Goal: Information Seeking & Learning: Check status

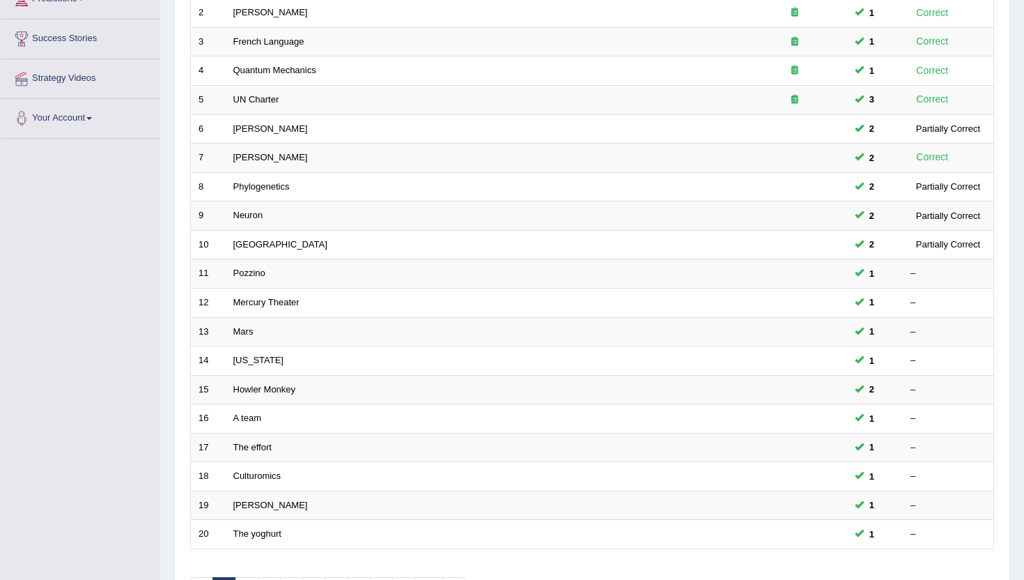
scroll to position [251, 0]
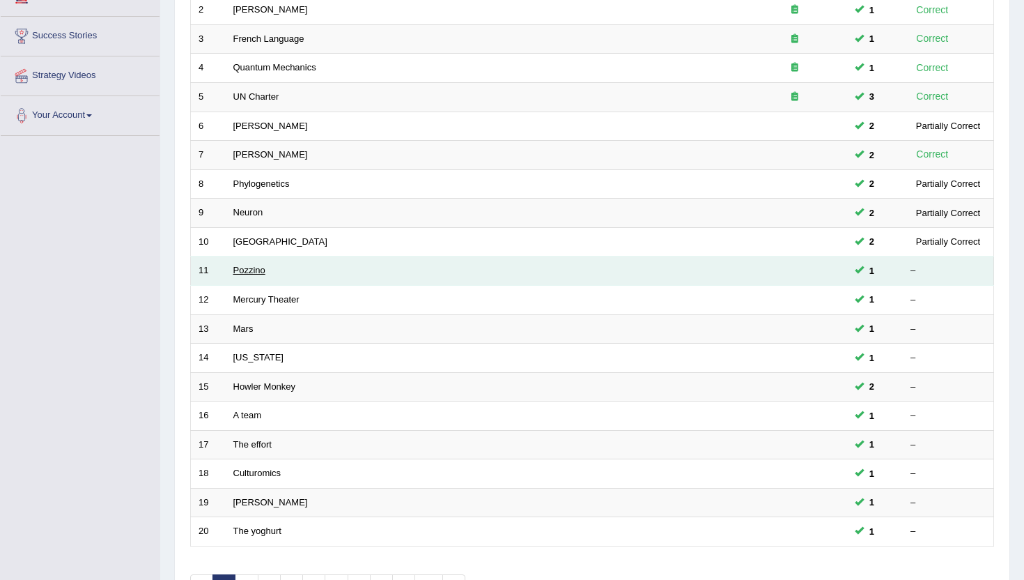
click at [247, 274] on link "Pozzino" at bounding box center [249, 270] width 32 height 10
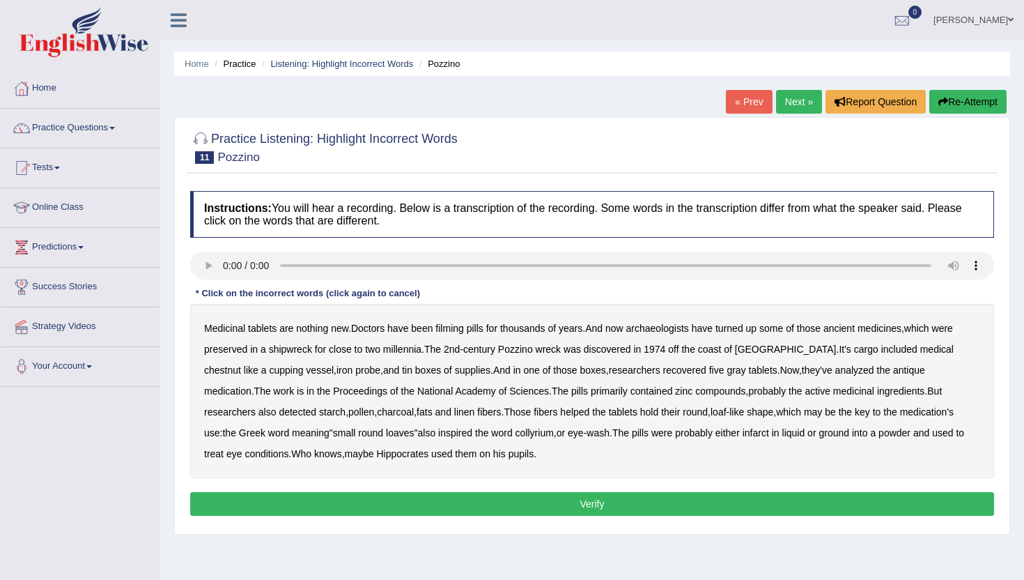
click at [229, 329] on b "Medicinal" at bounding box center [224, 328] width 41 height 11
click at [231, 329] on b "Medicinal" at bounding box center [224, 328] width 41 height 11
click at [734, 101] on link "« Prev" at bounding box center [749, 102] width 46 height 24
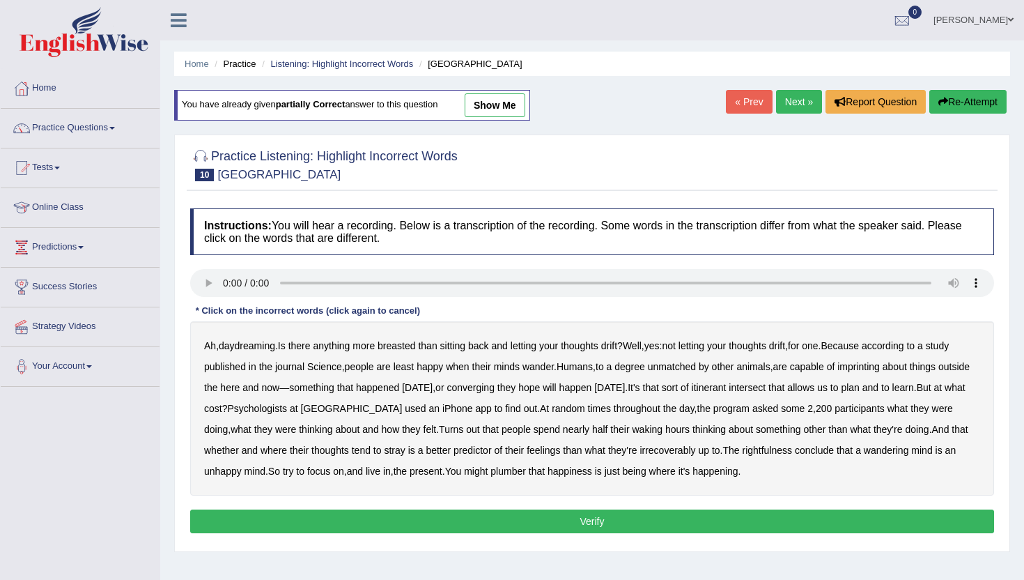
click at [785, 102] on link "Next »" at bounding box center [799, 102] width 46 height 24
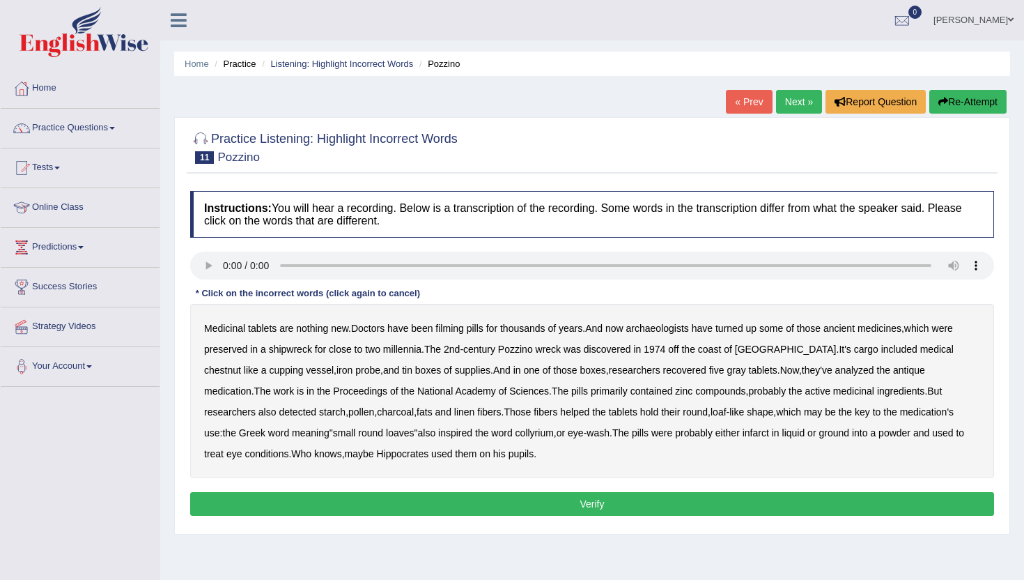
click at [458, 329] on b "filming" at bounding box center [449, 328] width 28 height 11
click at [298, 349] on b "shipwreck" at bounding box center [290, 348] width 43 height 11
click at [241, 364] on b "chestnut" at bounding box center [222, 369] width 37 height 11
click at [743, 431] on b "infarct" at bounding box center [756, 432] width 26 height 11
click at [435, 498] on button "Verify" at bounding box center [592, 504] width 804 height 24
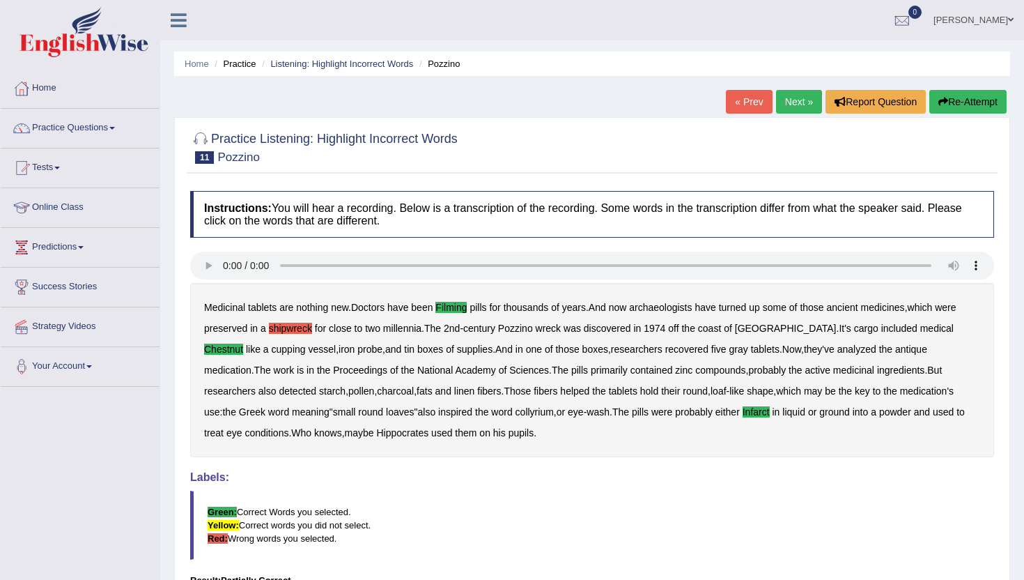
click at [792, 98] on link "Next »" at bounding box center [799, 102] width 46 height 24
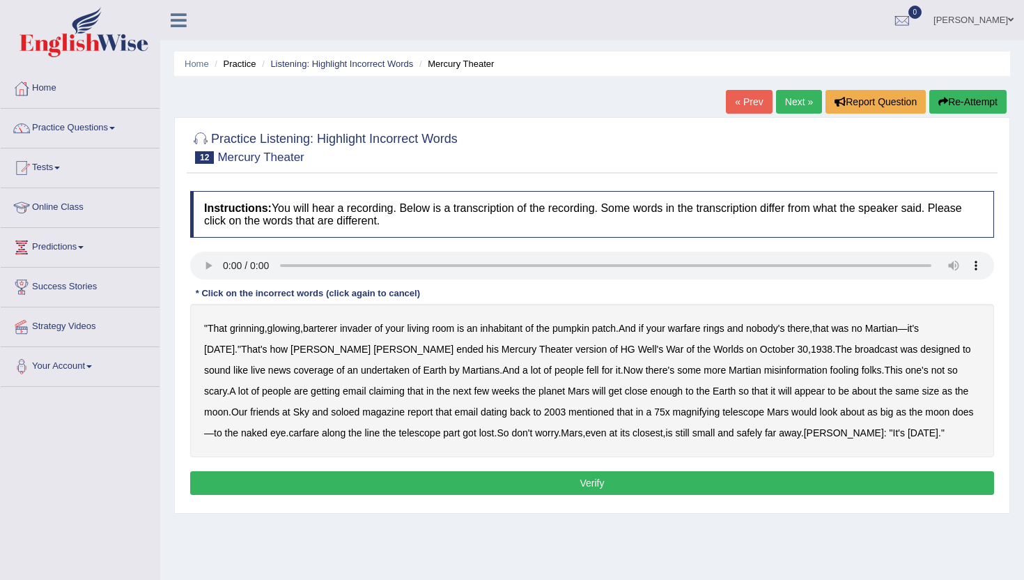
click at [337, 330] on b "barterer" at bounding box center [320, 328] width 34 height 11
click at [690, 327] on b "warfare" at bounding box center [684, 328] width 33 height 11
click at [361, 372] on b "undertaken" at bounding box center [385, 369] width 49 height 11
click at [288, 435] on b "carfare" at bounding box center [303, 432] width 31 height 11
click at [393, 487] on button "Verify" at bounding box center [592, 483] width 804 height 24
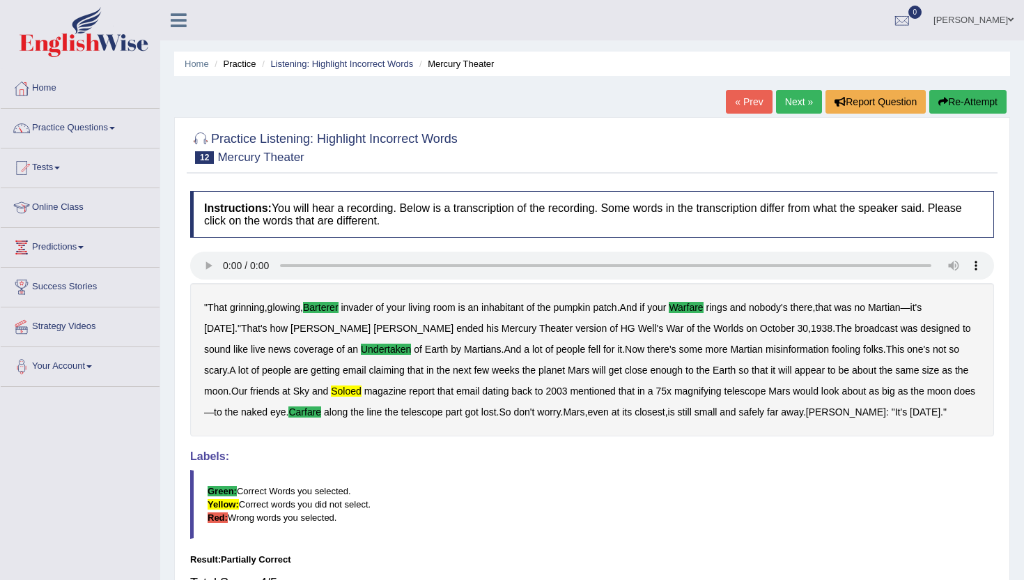
click at [789, 105] on link "Next »" at bounding box center [799, 102] width 46 height 24
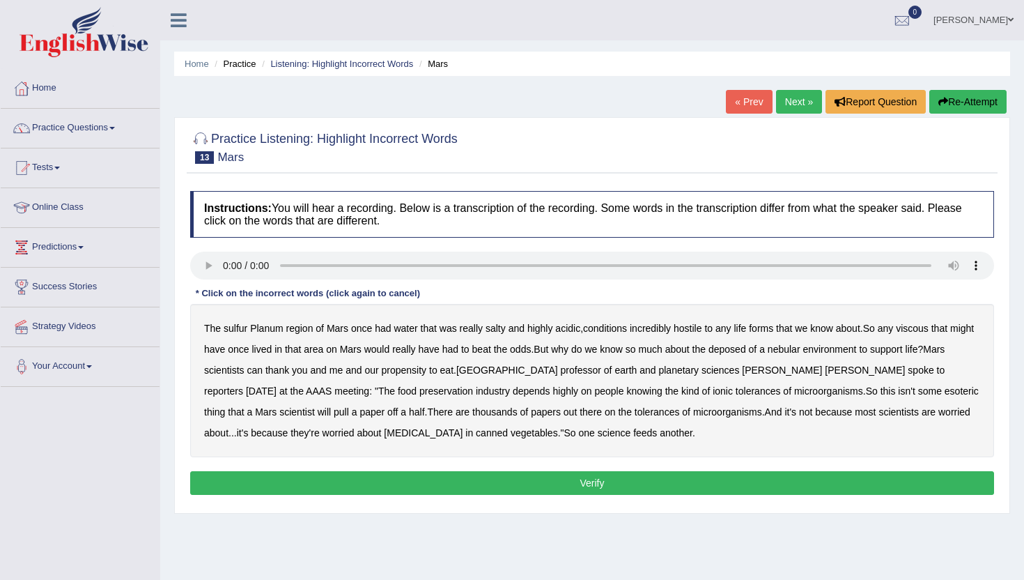
click at [241, 330] on b "sulfur" at bounding box center [236, 328] width 24 height 11
click at [929, 331] on b "viscous" at bounding box center [912, 328] width 33 height 11
click at [746, 349] on b "deposed" at bounding box center [728, 348] width 38 height 11
click at [801, 349] on b "nebular" at bounding box center [784, 348] width 33 height 11
click at [518, 475] on button "Verify" at bounding box center [592, 483] width 804 height 24
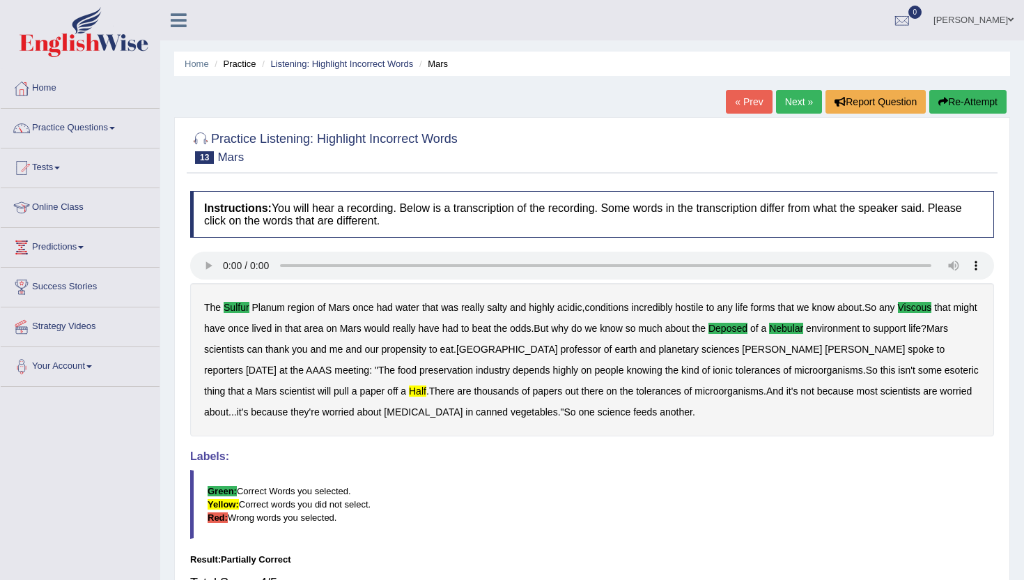
click at [798, 107] on link "Next »" at bounding box center [799, 102] width 46 height 24
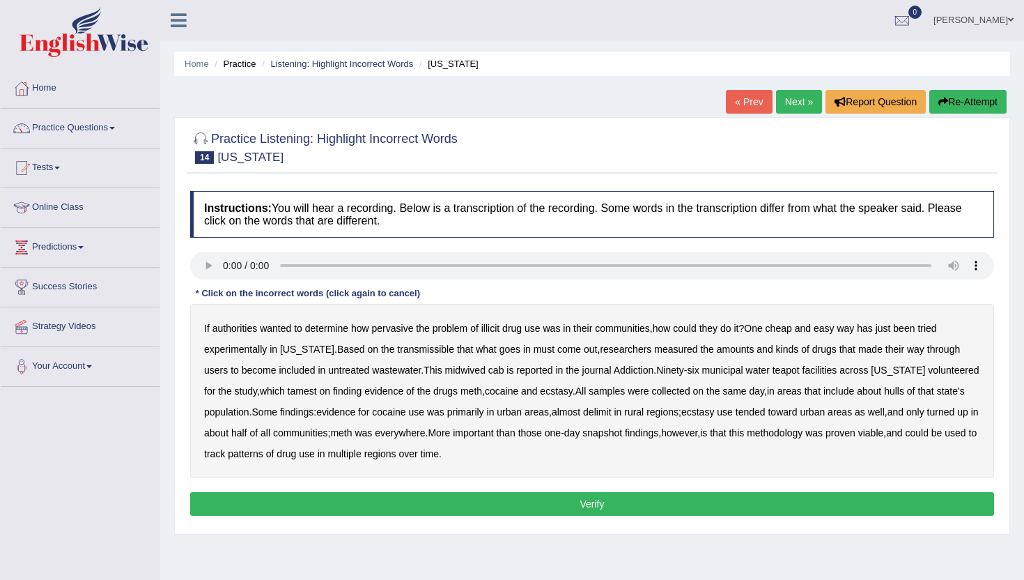
click at [403, 351] on b "transmissible" at bounding box center [425, 348] width 57 height 11
click at [343, 368] on b "untreated" at bounding box center [348, 369] width 41 height 11
click at [342, 368] on b "untreated" at bounding box center [348, 369] width 41 height 11
click at [464, 369] on b "midwived" at bounding box center [465, 369] width 40 height 11
click at [288, 388] on b "tamest" at bounding box center [302, 390] width 29 height 11
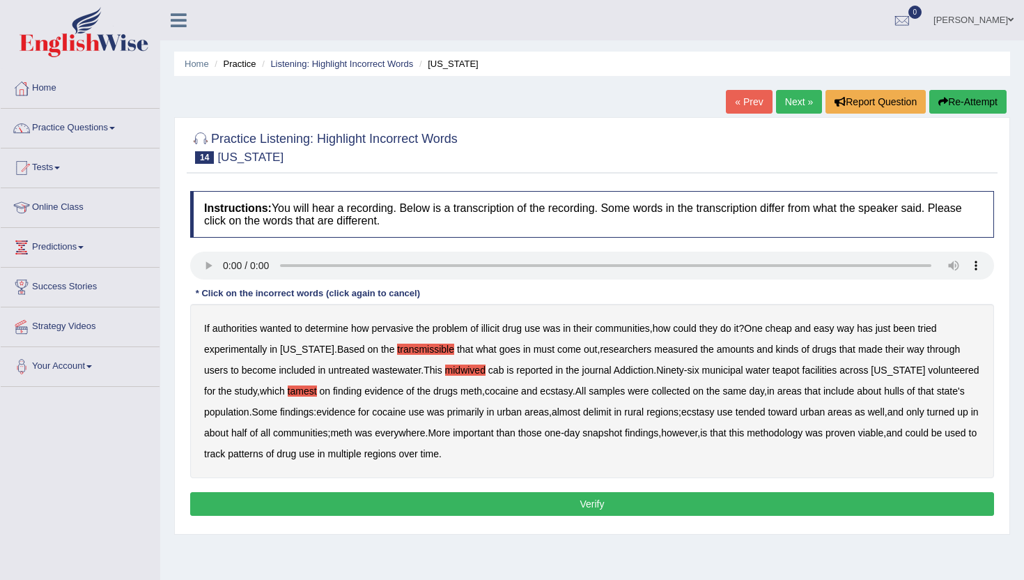
click at [624, 412] on div "If authorities wanted to determine how pervasive the problem of illicit drug us…" at bounding box center [592, 391] width 804 height 174
click at [611, 409] on b "delimit" at bounding box center [597, 411] width 28 height 11
click at [495, 499] on button "Verify" at bounding box center [592, 504] width 804 height 24
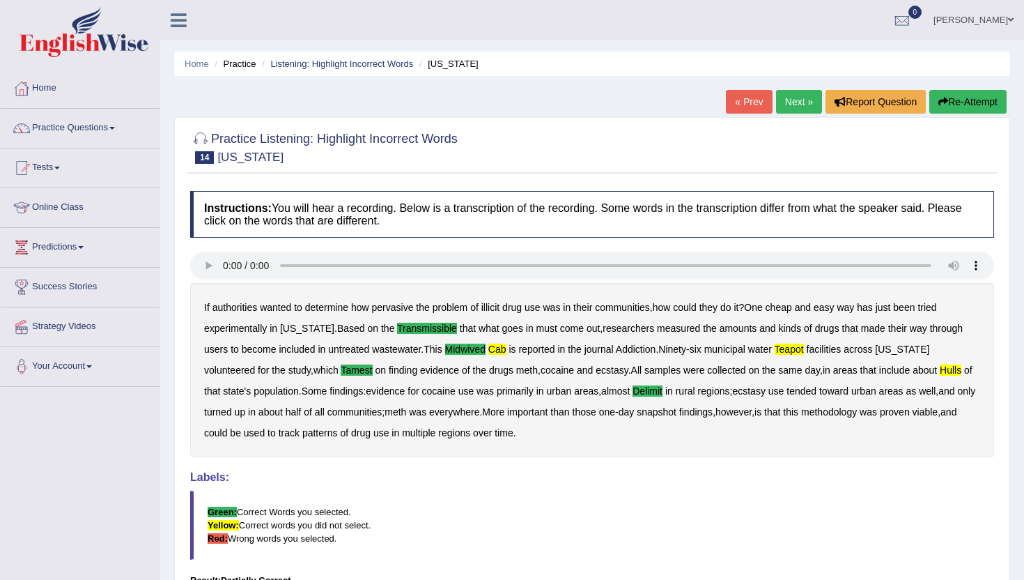
click at [780, 107] on link "Next »" at bounding box center [799, 102] width 46 height 24
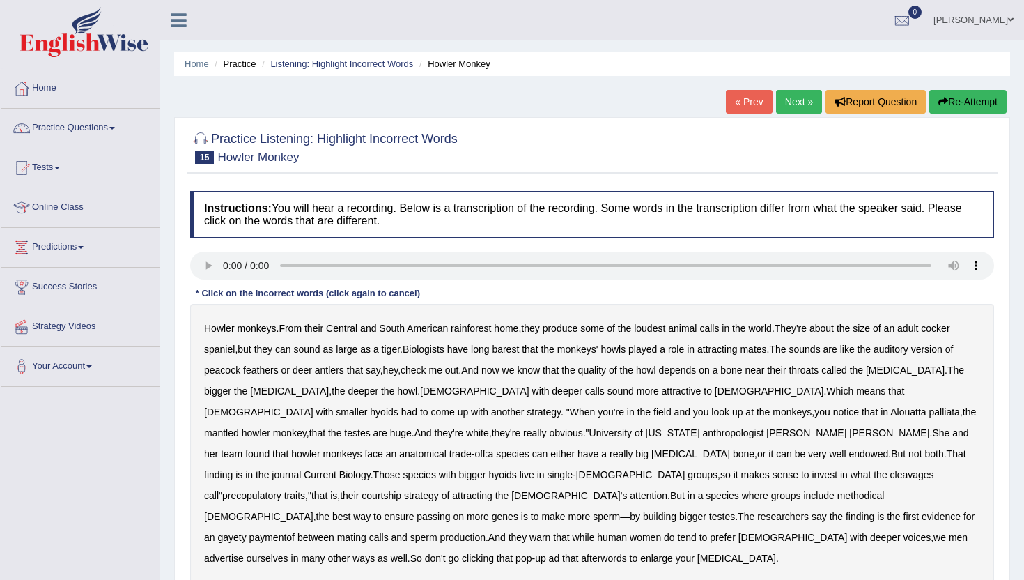
click at [849, 456] on b "endowed" at bounding box center [869, 453] width 40 height 11
click at [890, 473] on b "cleavages" at bounding box center [912, 474] width 44 height 11
click at [885, 490] on b "methodical" at bounding box center [860, 495] width 47 height 11
click at [246, 532] on b "gayety" at bounding box center [231, 537] width 29 height 11
click at [581, 553] on b "afterwords" at bounding box center [603, 558] width 45 height 11
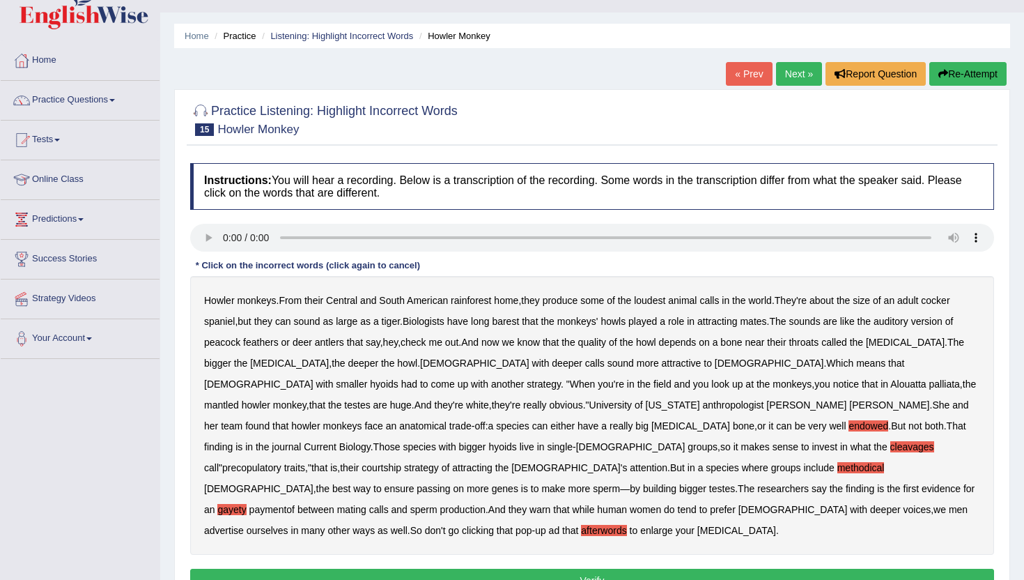
scroll to position [56, 0]
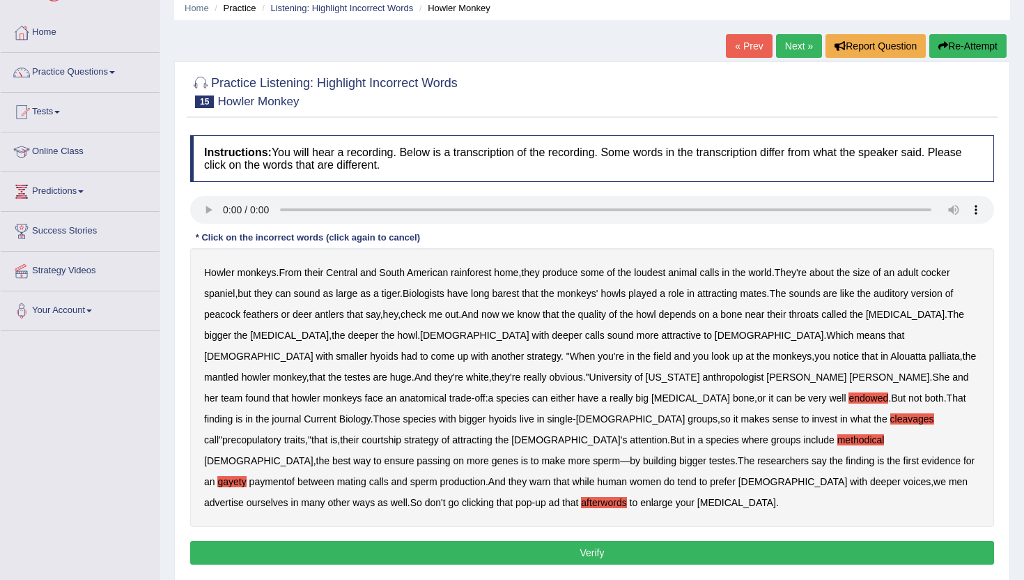
click at [491, 541] on button "Verify" at bounding box center [592, 553] width 804 height 24
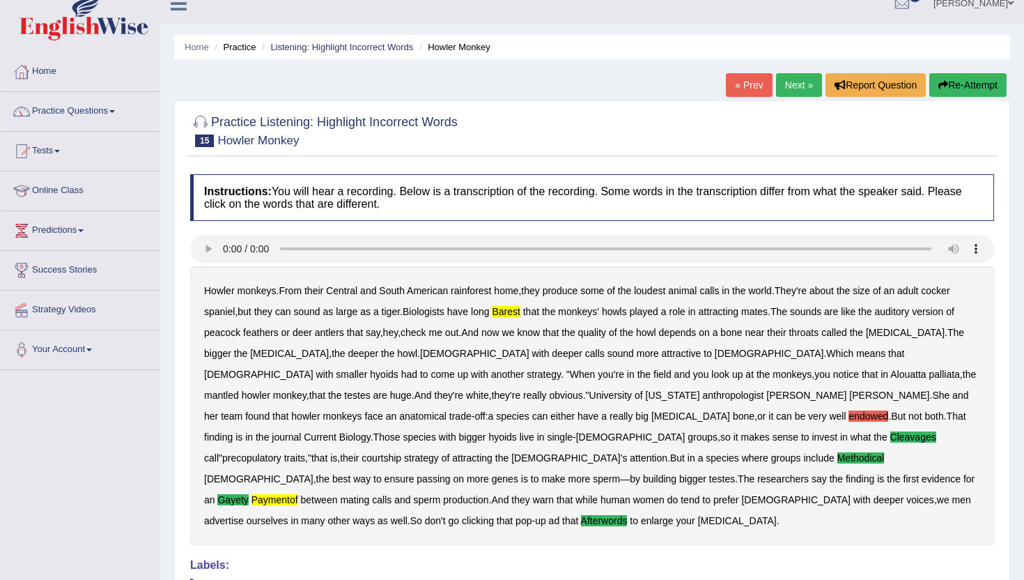
scroll to position [0, 0]
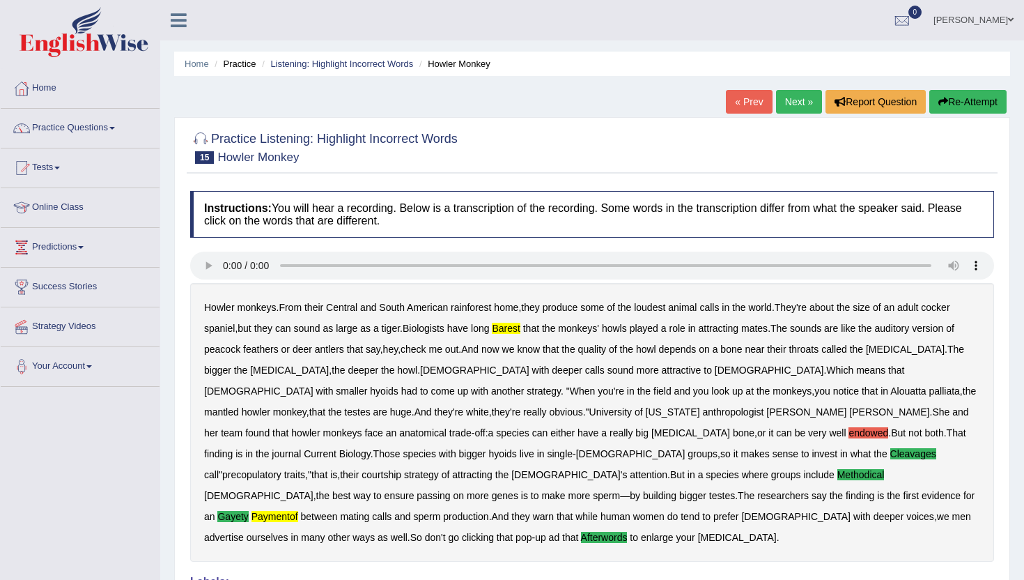
click at [786, 91] on link "Next »" at bounding box center [799, 102] width 46 height 24
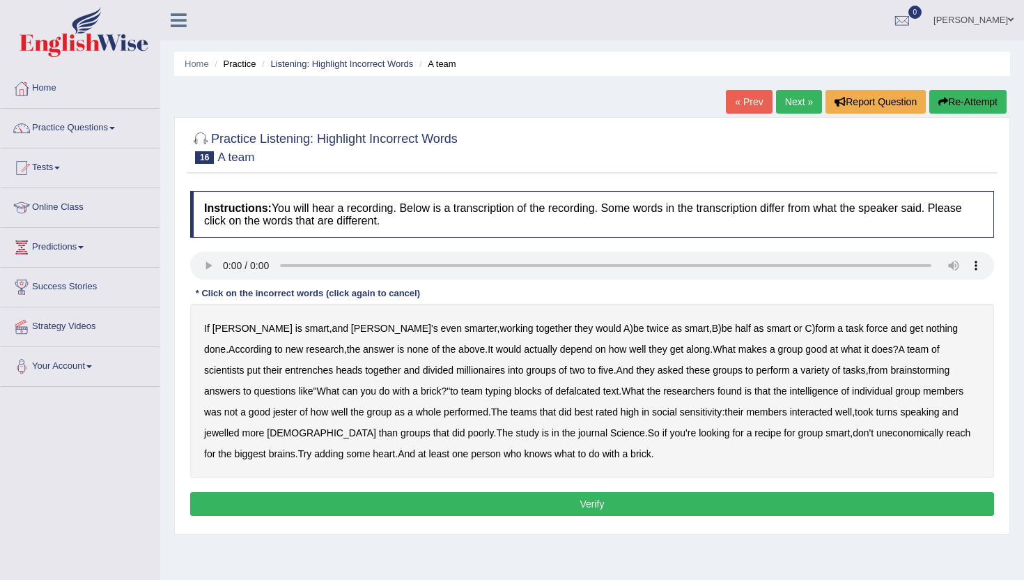
click at [285, 371] on b "entrenches" at bounding box center [309, 369] width 48 height 11
click at [456, 371] on b "millionaires" at bounding box center [480, 369] width 49 height 11
click at [486, 390] on b "typing" at bounding box center [499, 390] width 26 height 11
click at [555, 391] on b "defalcated" at bounding box center [577, 390] width 45 height 11
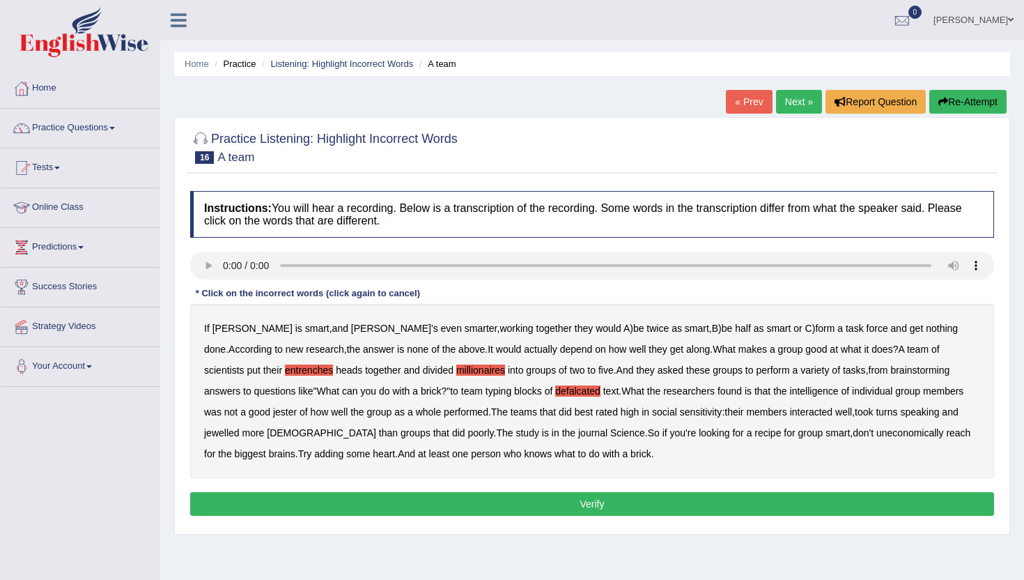
click at [273, 414] on b "jester" at bounding box center [285, 411] width 24 height 11
click at [876, 435] on b "uneconomically" at bounding box center [910, 432] width 68 height 11
click at [489, 510] on button "Verify" at bounding box center [592, 504] width 804 height 24
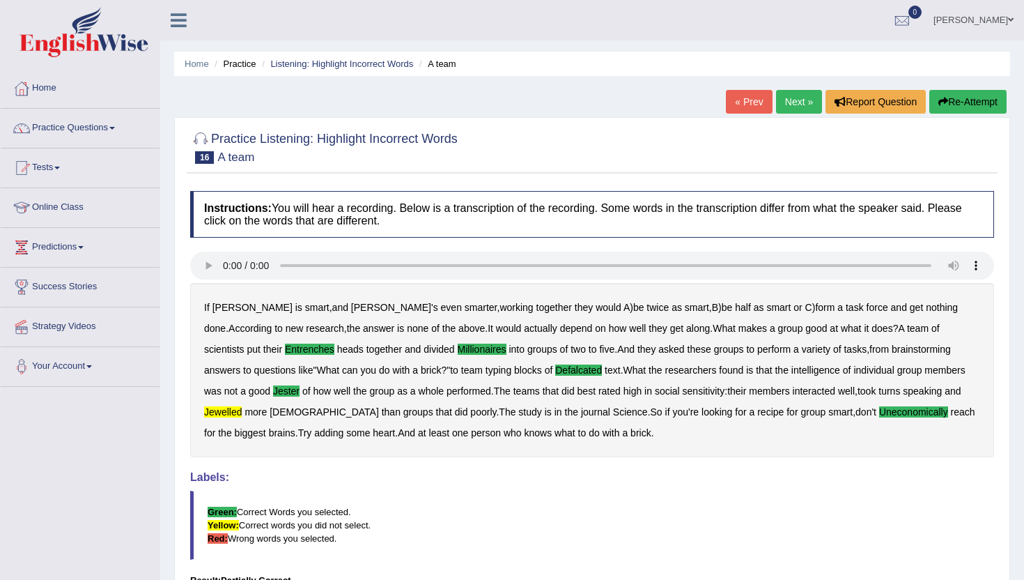
click at [803, 103] on link "Next »" at bounding box center [799, 102] width 46 height 24
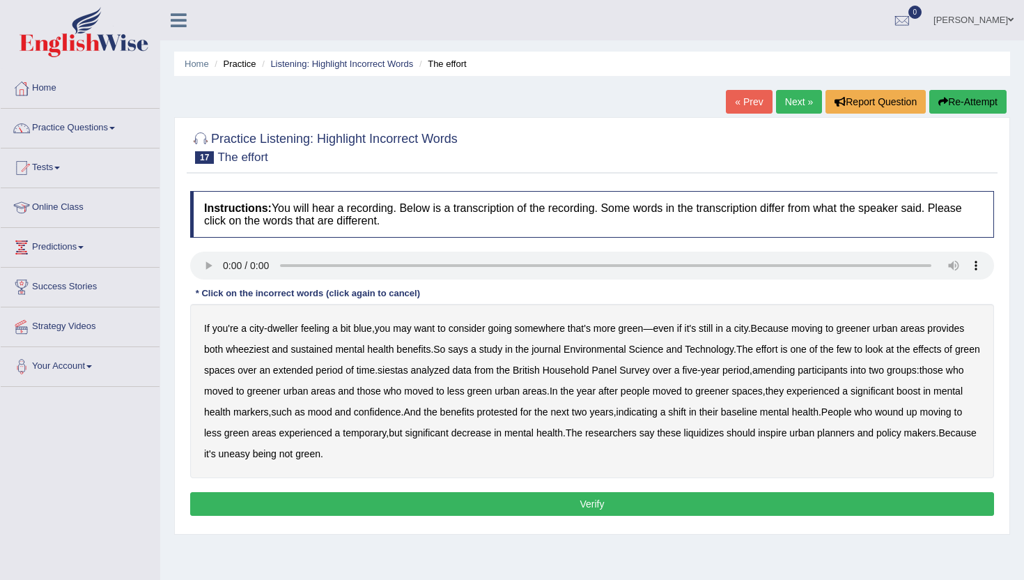
click at [247, 348] on b "wheeziest" at bounding box center [247, 348] width 43 height 11
click at [408, 370] on b "siestas" at bounding box center [393, 369] width 31 height 11
click at [796, 371] on b "amending" at bounding box center [773, 369] width 43 height 11
click at [725, 429] on b "liquidizes" at bounding box center [704, 432] width 40 height 11
click at [713, 511] on button "Verify" at bounding box center [592, 504] width 804 height 24
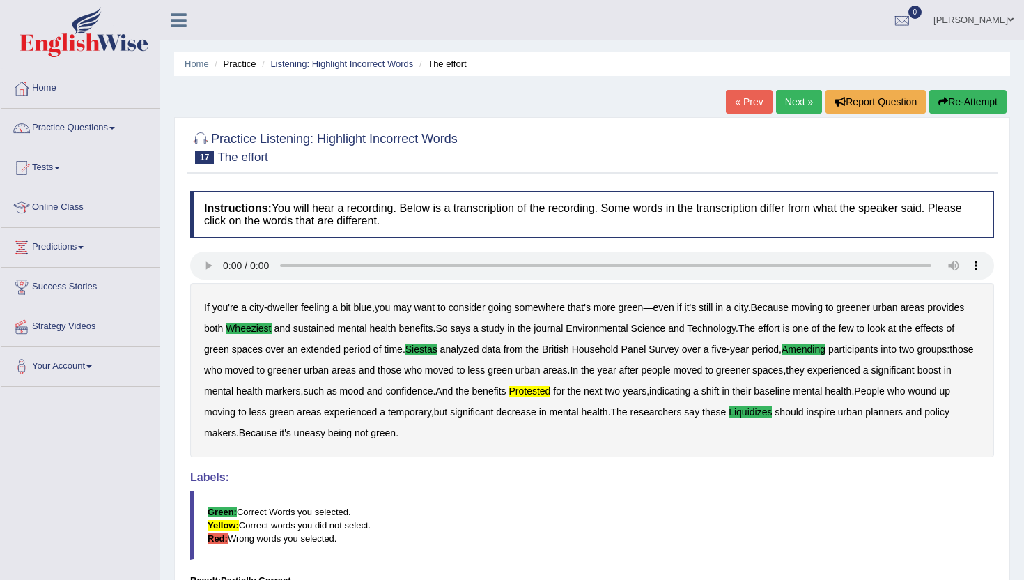
click at [791, 111] on link "Next »" at bounding box center [799, 102] width 46 height 24
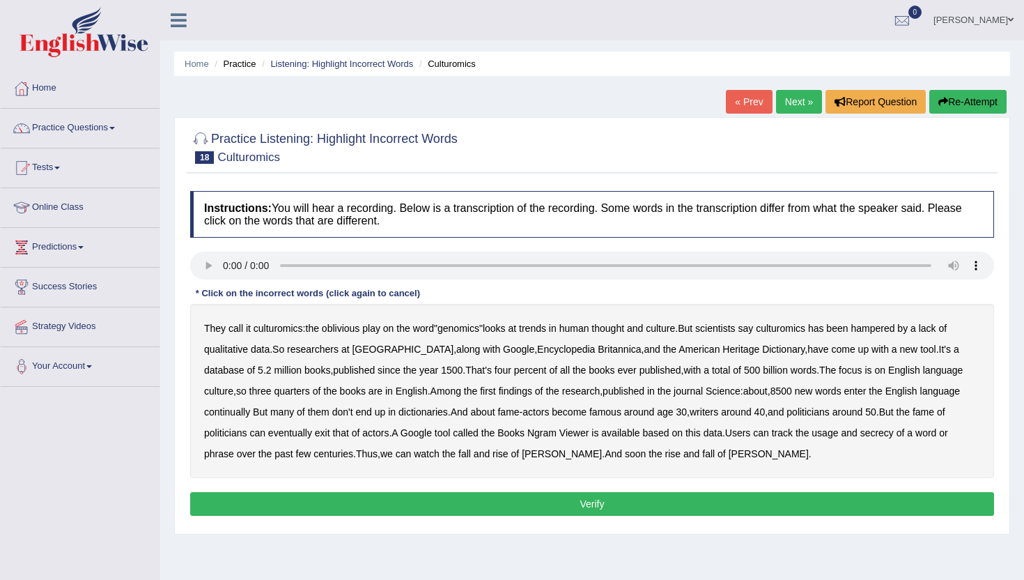
click at [224, 415] on b "continually" at bounding box center [227, 411] width 46 height 11
click at [323, 438] on b "exit" at bounding box center [322, 432] width 15 height 11
click at [889, 433] on b "secrecy" at bounding box center [876, 432] width 33 height 11
click at [708, 501] on button "Verify" at bounding box center [592, 504] width 804 height 24
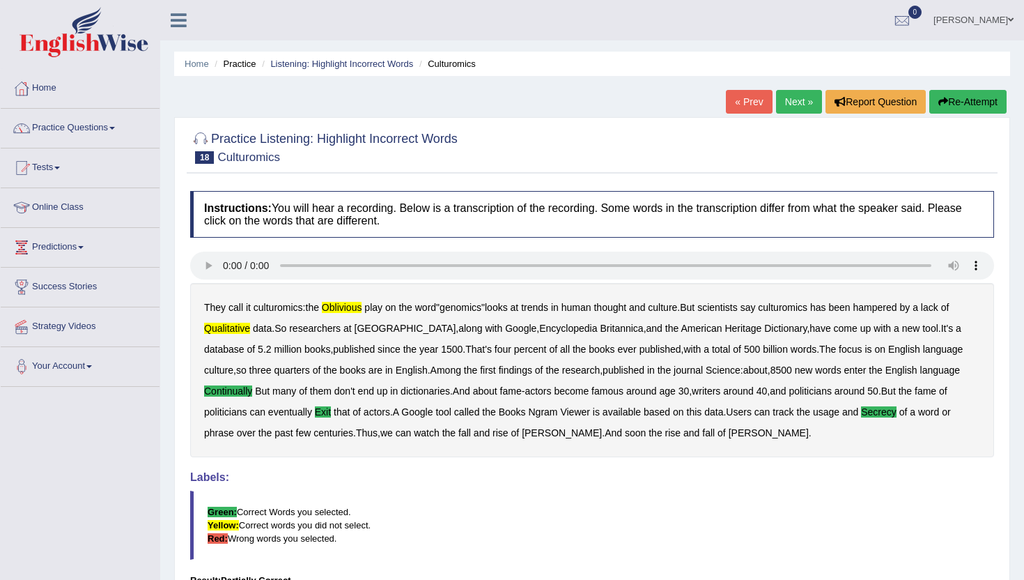
click at [787, 93] on link "Next »" at bounding box center [799, 102] width 46 height 24
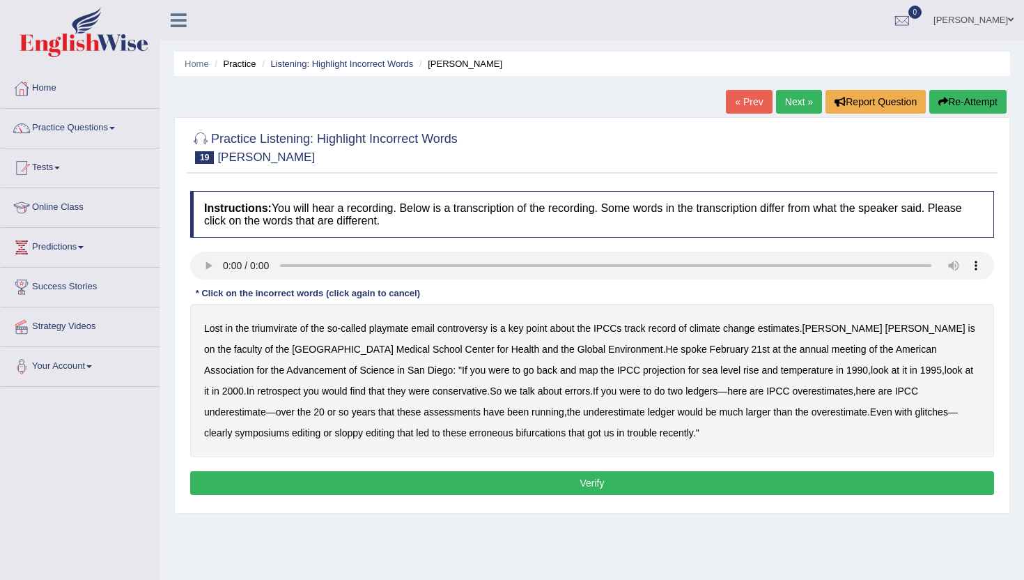
click at [271, 330] on b "triumvirate" at bounding box center [274, 328] width 45 height 11
click at [389, 331] on b "playmate" at bounding box center [389, 328] width 40 height 11
click at [300, 385] on b "retrospect" at bounding box center [278, 390] width 43 height 11
click at [289, 427] on b "symposiums" at bounding box center [262, 432] width 54 height 11
click at [363, 427] on b "sloppy" at bounding box center [349, 432] width 28 height 11
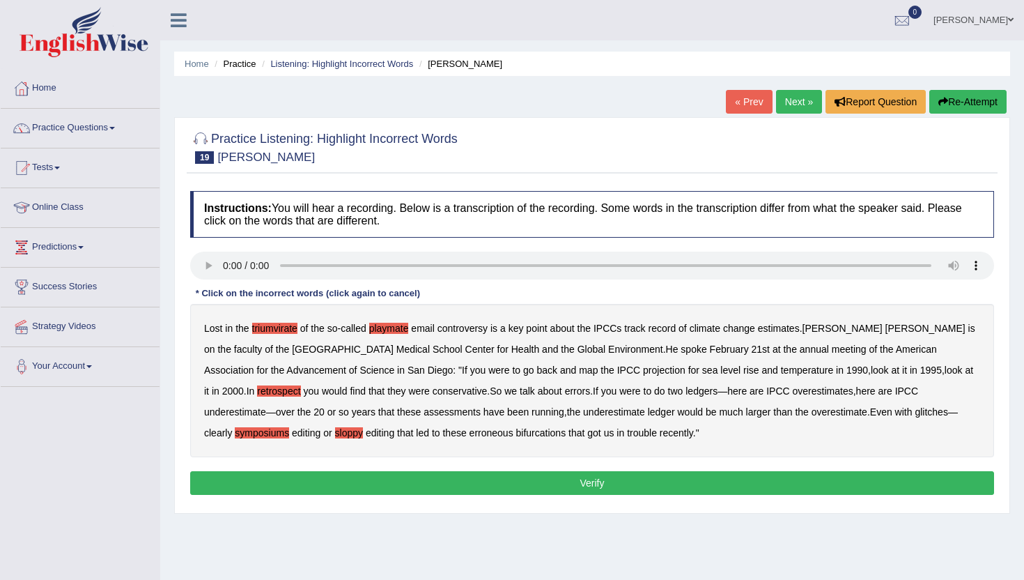
click at [311, 478] on button "Verify" at bounding box center [592, 483] width 804 height 24
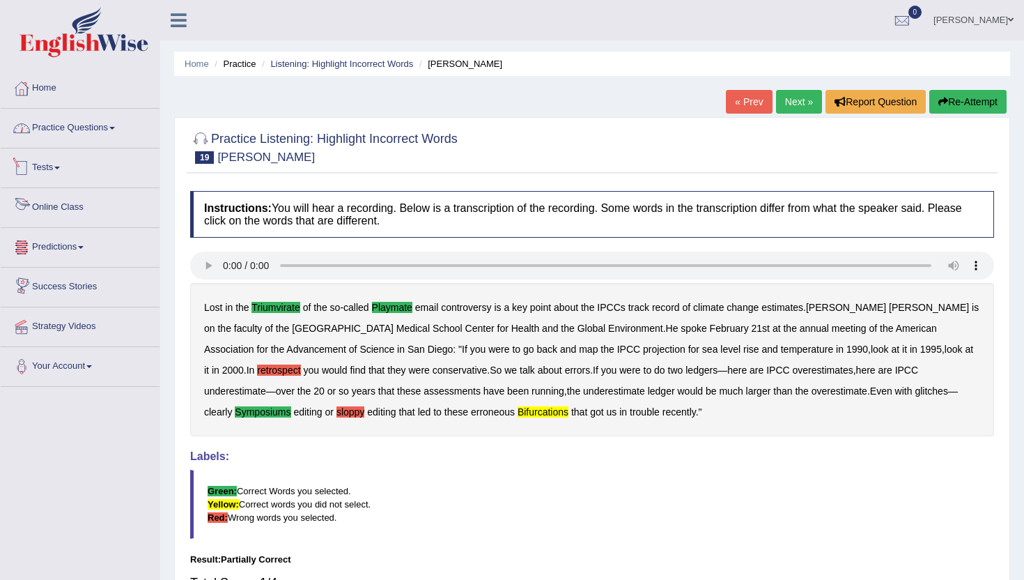
click at [69, 134] on link "Practice Questions" at bounding box center [80, 126] width 159 height 35
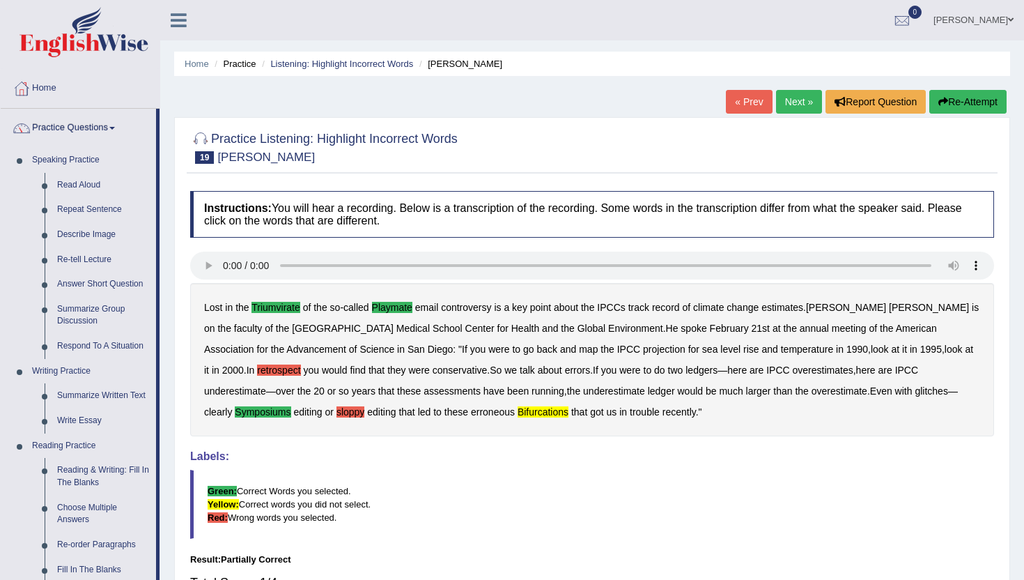
click at [171, 545] on div "Home Practice Listening: Highlight Incorrect Words [PERSON_NAME] « Prev Next » …" at bounding box center [592, 348] width 864 height 697
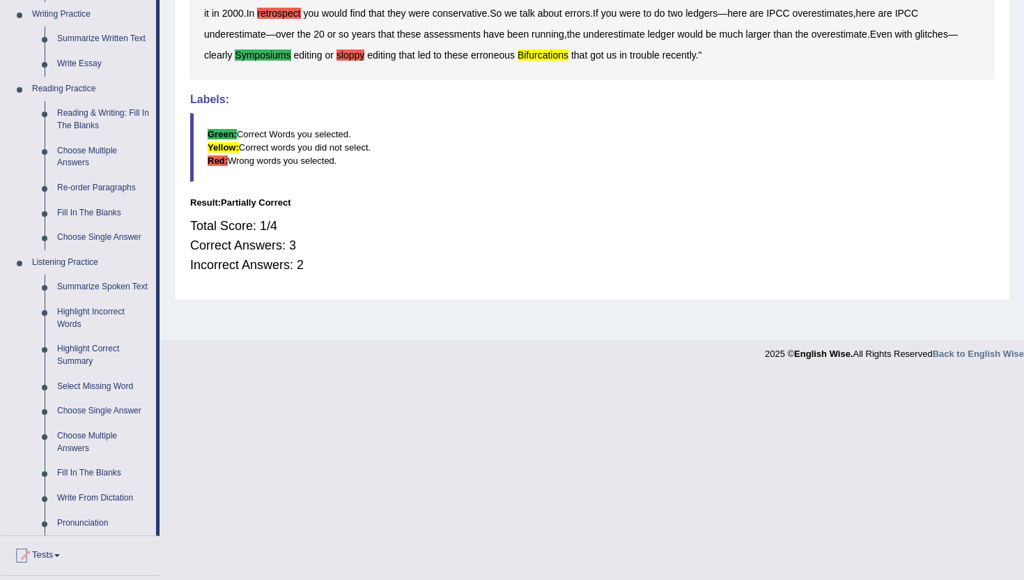
scroll to position [362, 0]
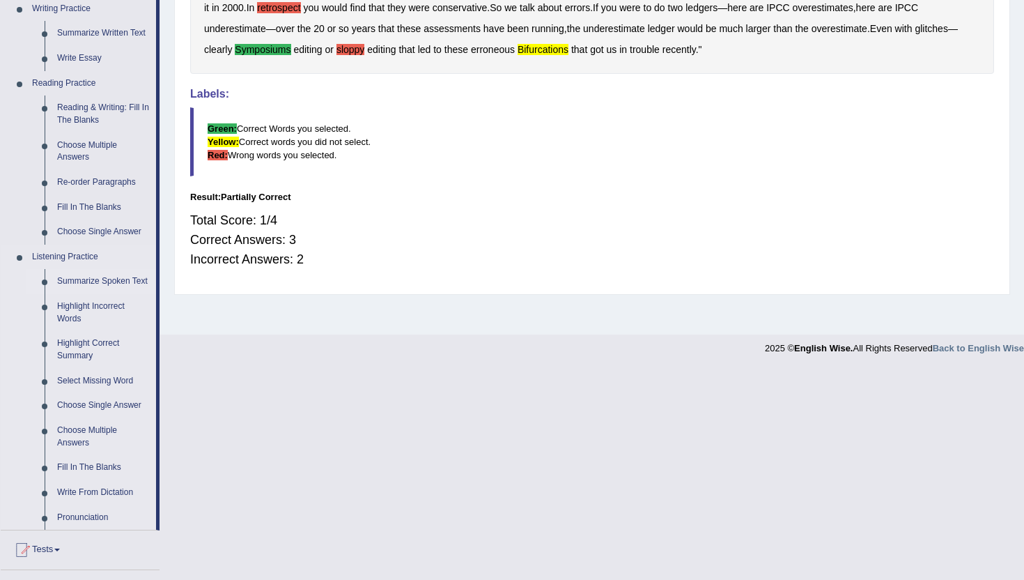
click at [72, 293] on link "Summarize Spoken Text" at bounding box center [103, 281] width 105 height 25
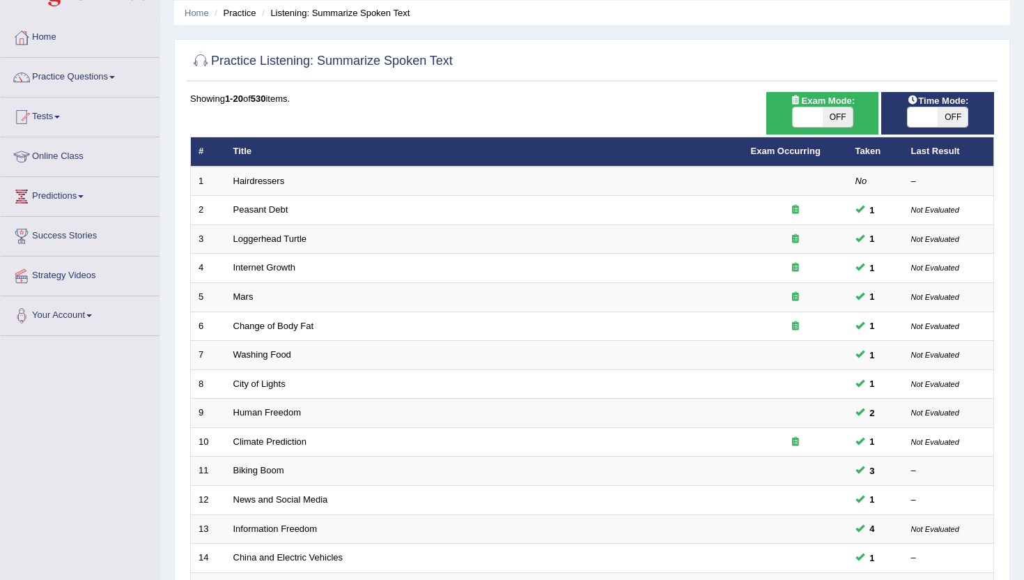
scroll to position [36, 0]
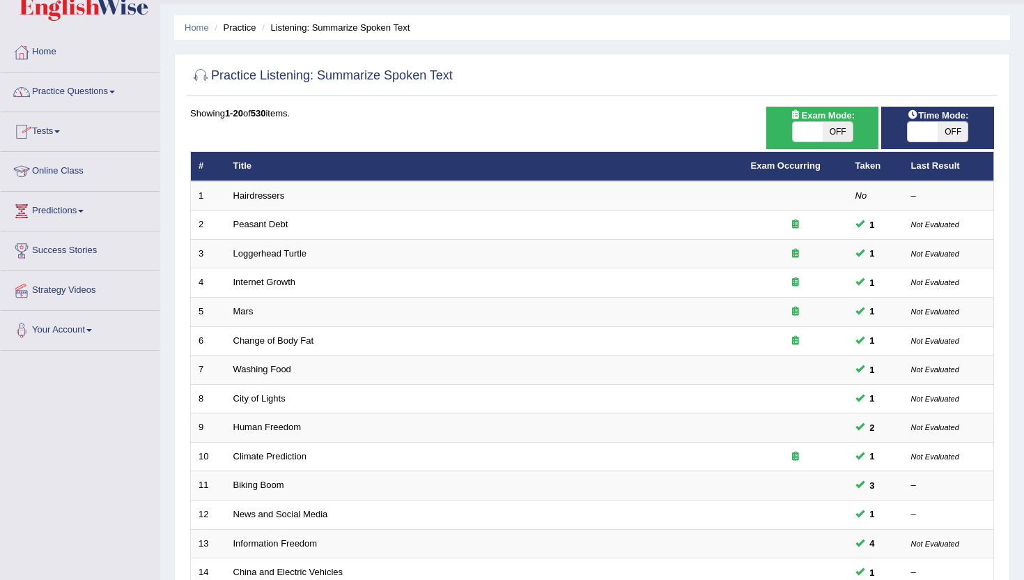
click at [791, 139] on div "ON OFF" at bounding box center [822, 131] width 99 height 21
click at [801, 139] on span at bounding box center [808, 132] width 30 height 20
checkbox input "true"
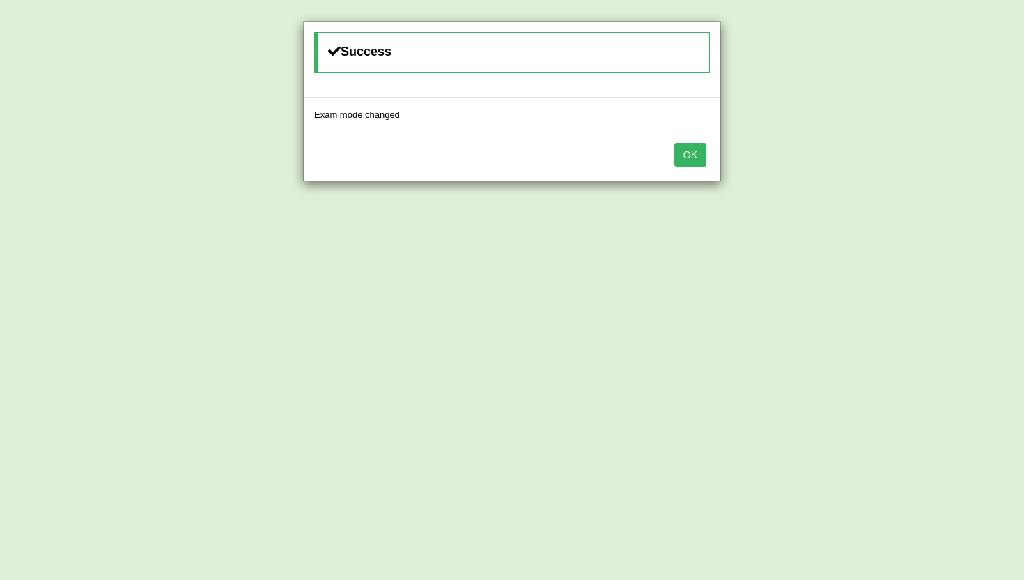
click at [696, 151] on button "OK" at bounding box center [690, 155] width 32 height 24
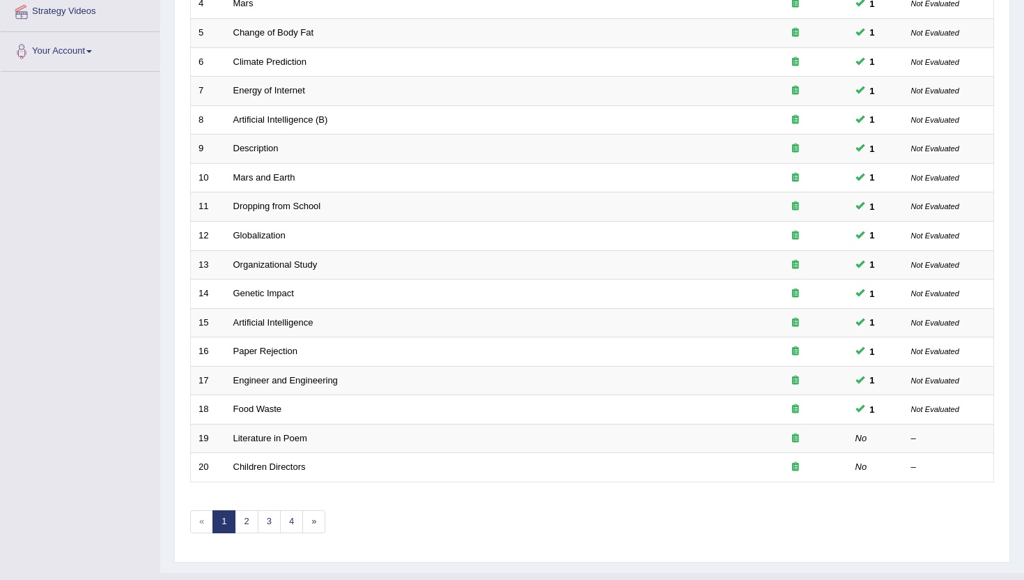
scroll to position [343, 0]
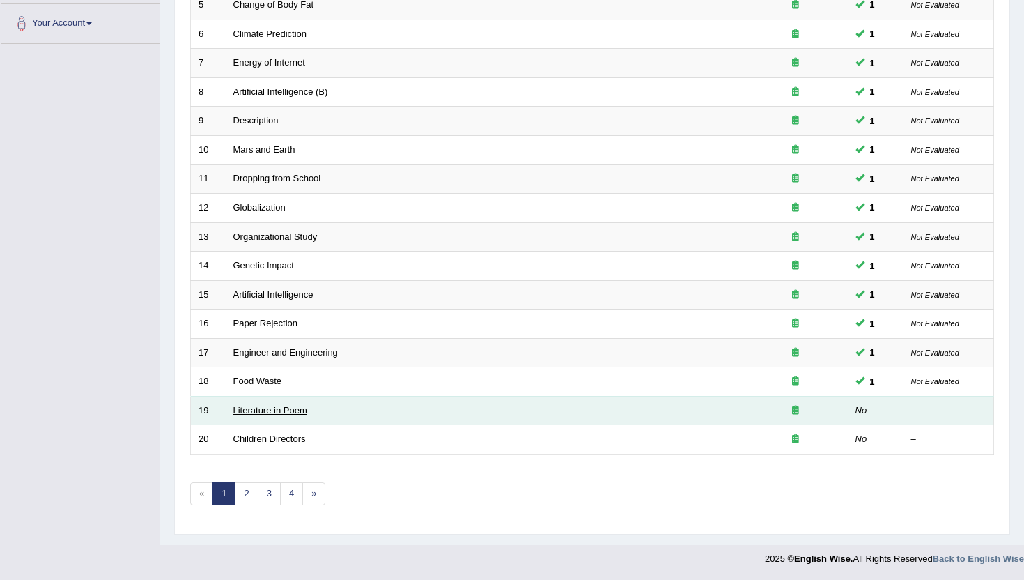
click at [258, 412] on link "Literature in Poem" at bounding box center [270, 410] width 74 height 10
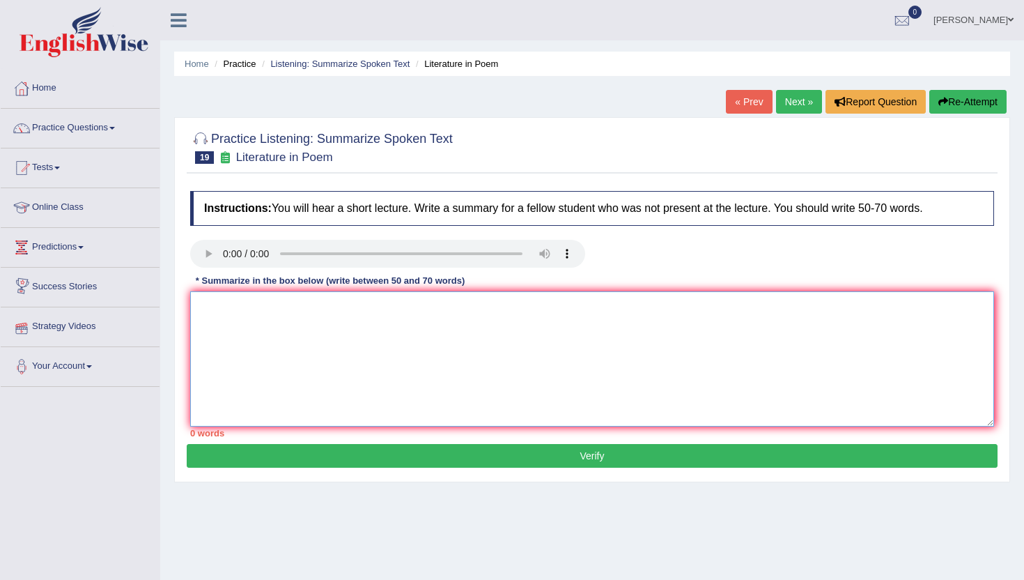
click at [329, 368] on textarea at bounding box center [592, 358] width 804 height 135
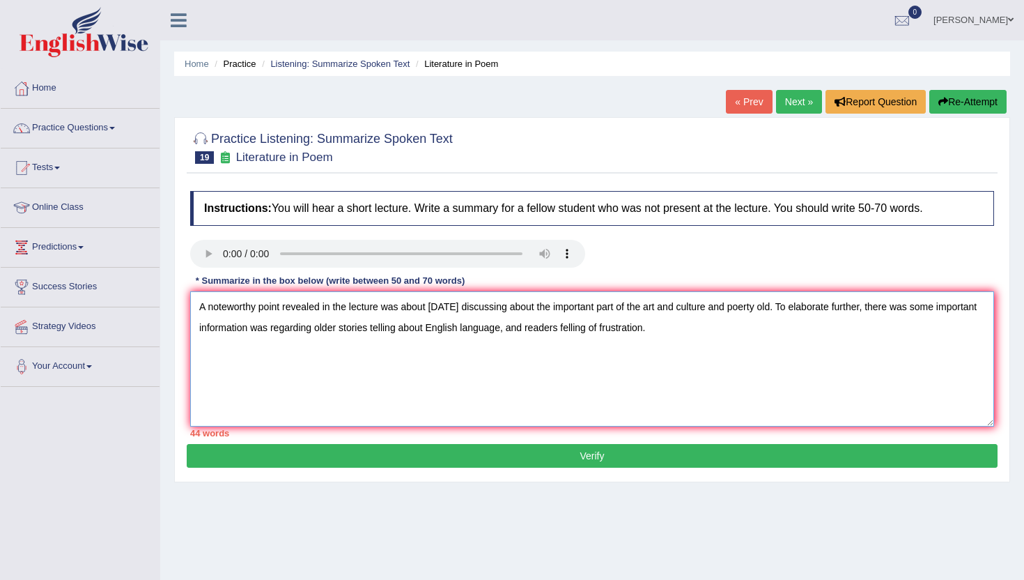
click at [774, 310] on textarea "A noteworthy point revealed in the lecture was about [DATE] discussing about th…" at bounding box center [592, 358] width 804 height 135
click at [729, 303] on textarea "A noteworthy point revealed in the lecture was about [DATE] discussing about th…" at bounding box center [592, 358] width 804 height 135
click at [688, 357] on textarea "A noteworthy point revealed in the lecture was about [DATE] discussing about th…" at bounding box center [592, 358] width 804 height 135
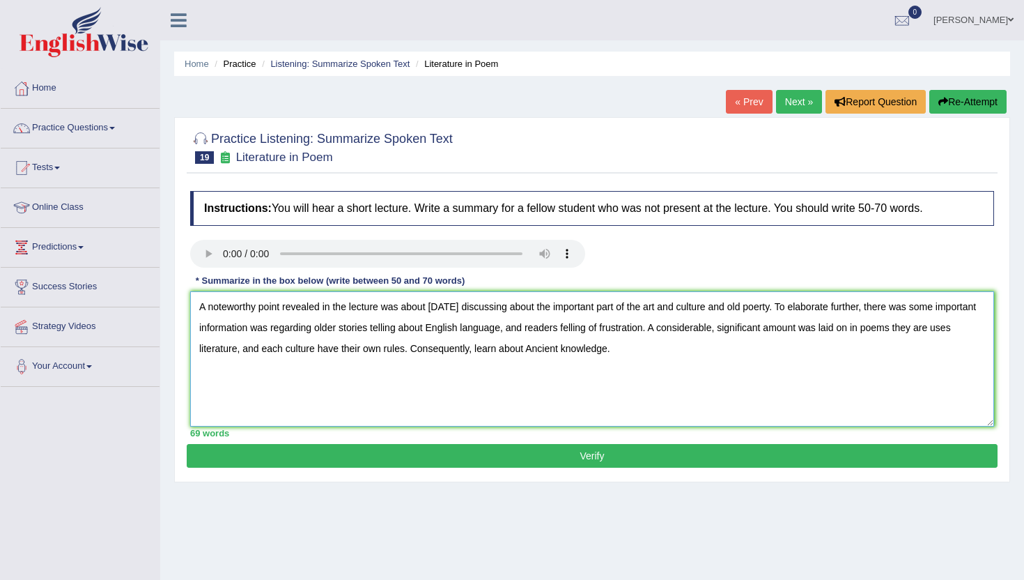
click at [495, 352] on textarea "A noteworthy point revealed in the lecture was about [DATE] discussing about th…" at bounding box center [592, 358] width 804 height 135
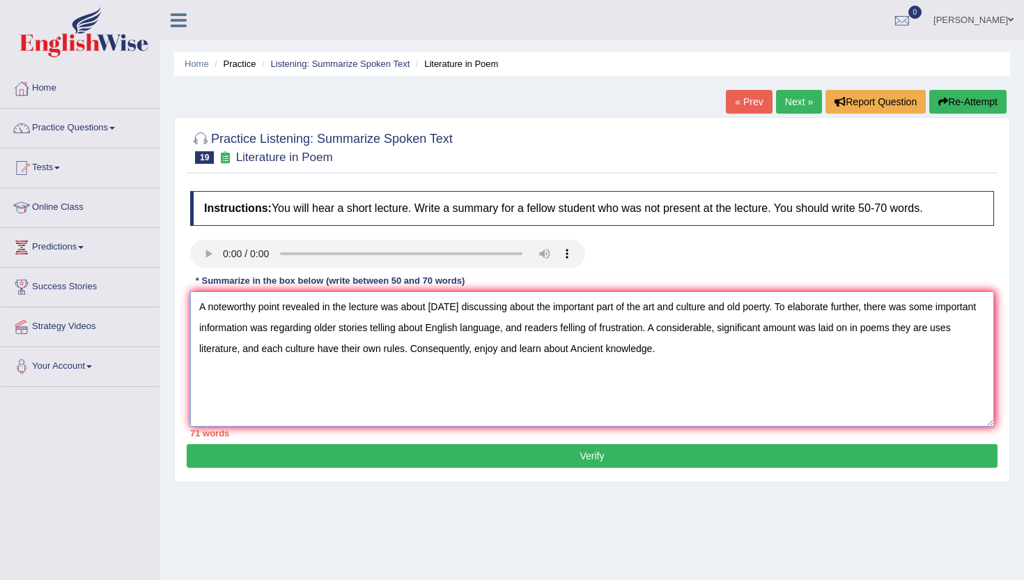
click at [570, 356] on textarea "A noteworthy point revealed in the lecture was about [DATE] discussing about th…" at bounding box center [592, 358] width 804 height 135
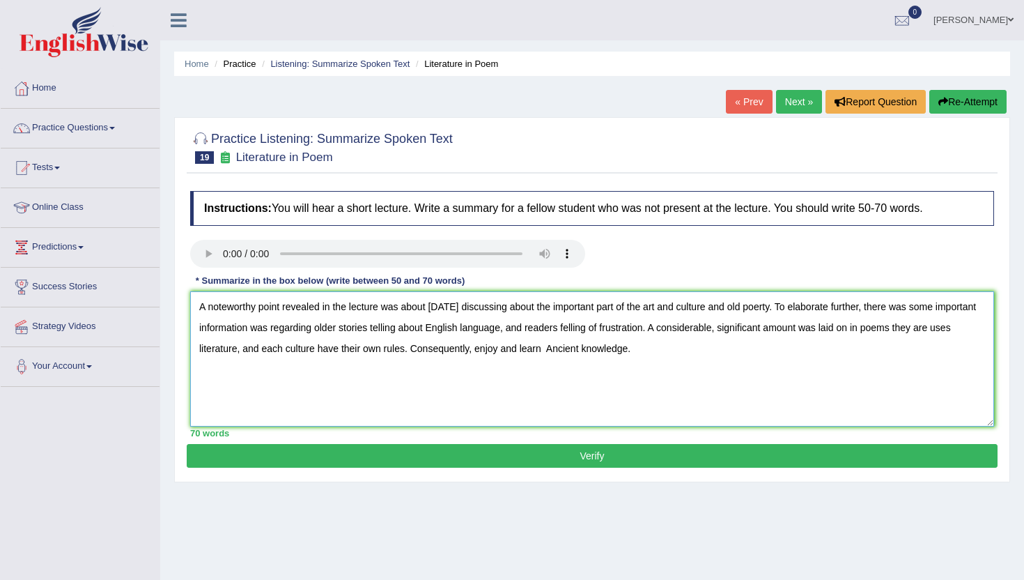
click at [771, 311] on textarea "A noteworthy point revealed in the lecture was about [DATE] discussing about th…" at bounding box center [592, 358] width 804 height 135
click at [863, 330] on textarea "A noteworthy point revealed in the lecture was about [DATE] discussing about th…" at bounding box center [592, 358] width 804 height 135
click at [338, 354] on textarea "A noteworthy point revealed in the lecture was about [DATE] discussing about th…" at bounding box center [592, 358] width 804 height 135
type textarea "A noteworthy point revealed in the lecture was about [DATE] discussing about th…"
click at [555, 456] on button "Verify" at bounding box center [592, 456] width 811 height 24
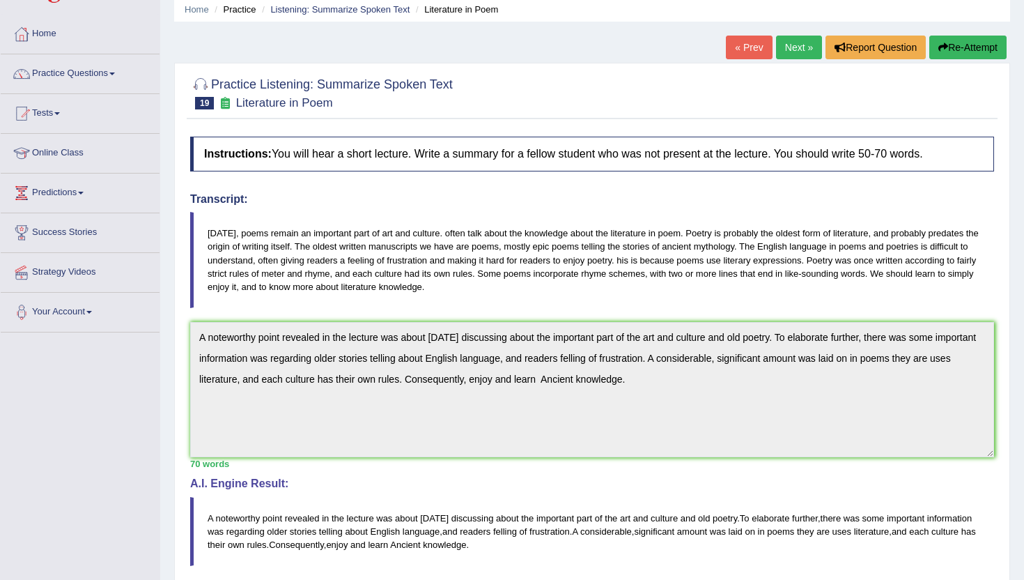
scroll to position [54, 0]
click at [800, 48] on link "Next »" at bounding box center [799, 48] width 46 height 24
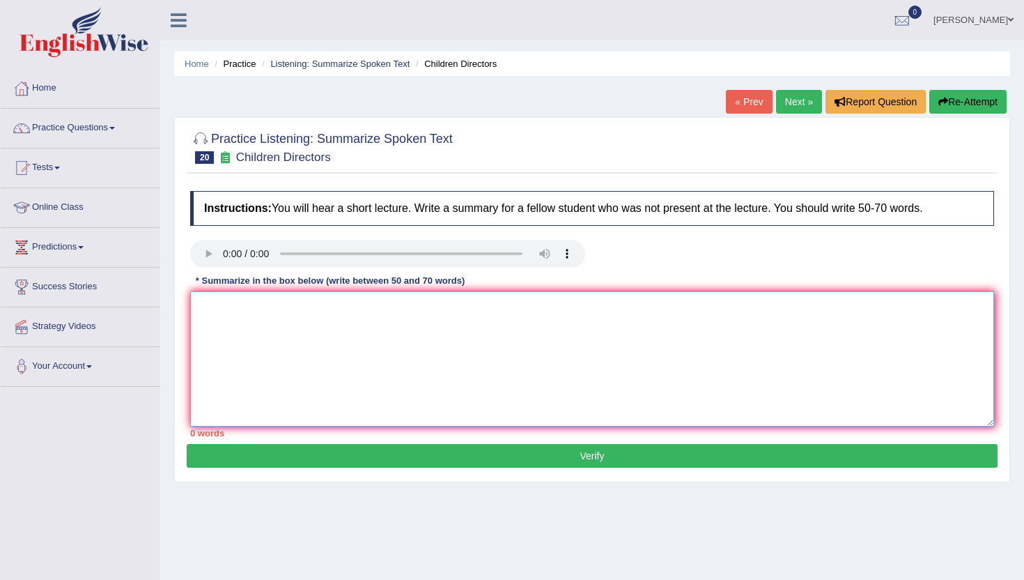
click at [296, 366] on textarea at bounding box center [592, 358] width 804 height 135
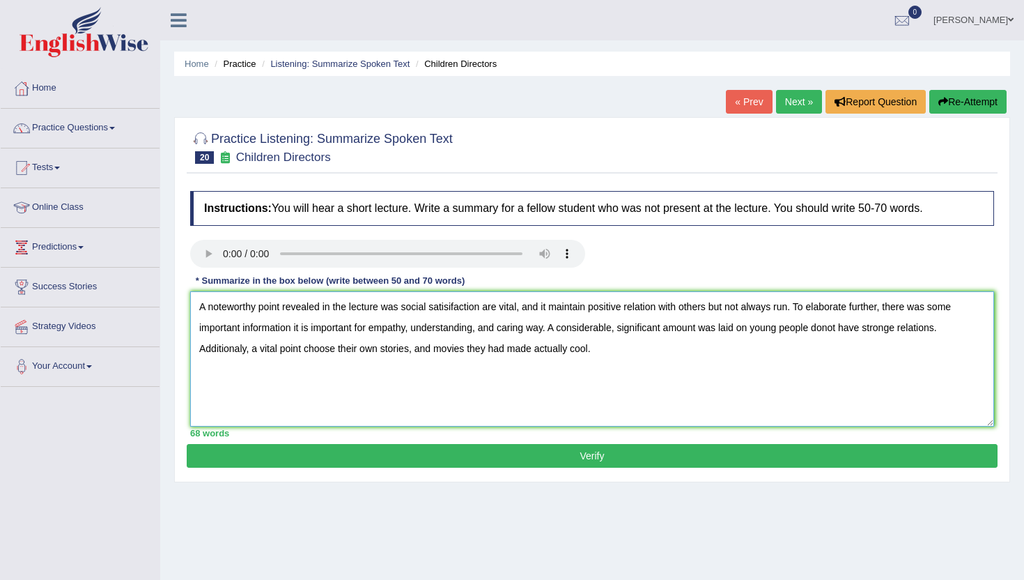
click at [794, 308] on textarea "A noteworthy point revealed in the lecture was social satisifaction are vital, …" at bounding box center [592, 358] width 804 height 135
click at [244, 350] on textarea "A noteworthy point revealed in the lecture was social satisifaction are vital, …" at bounding box center [592, 358] width 804 height 135
type textarea "A noteworthy point revealed in the lecture was social satisifaction are vital, …"
click at [527, 461] on button "Verify" at bounding box center [592, 456] width 811 height 24
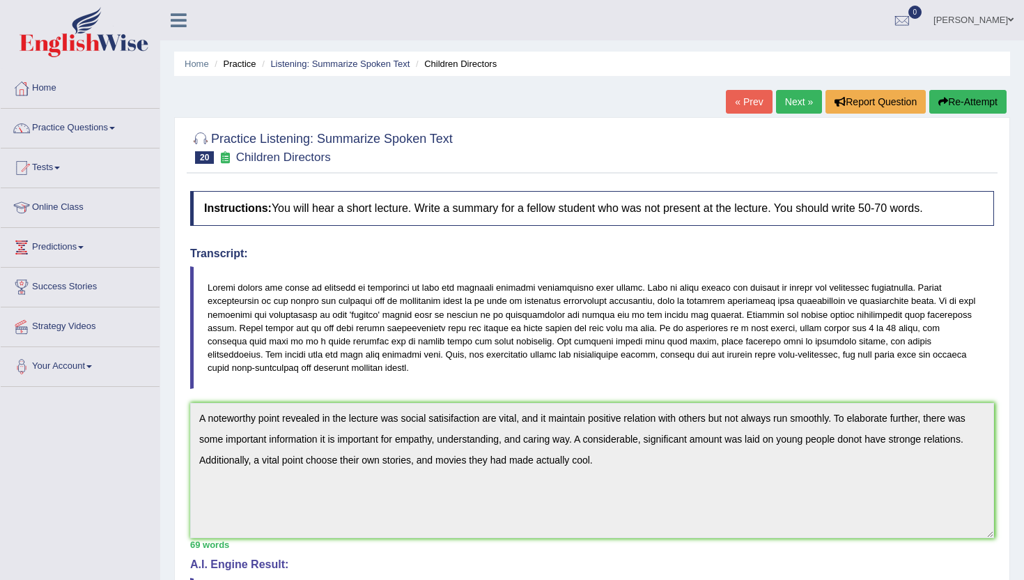
click at [792, 93] on link "Next »" at bounding box center [799, 102] width 46 height 24
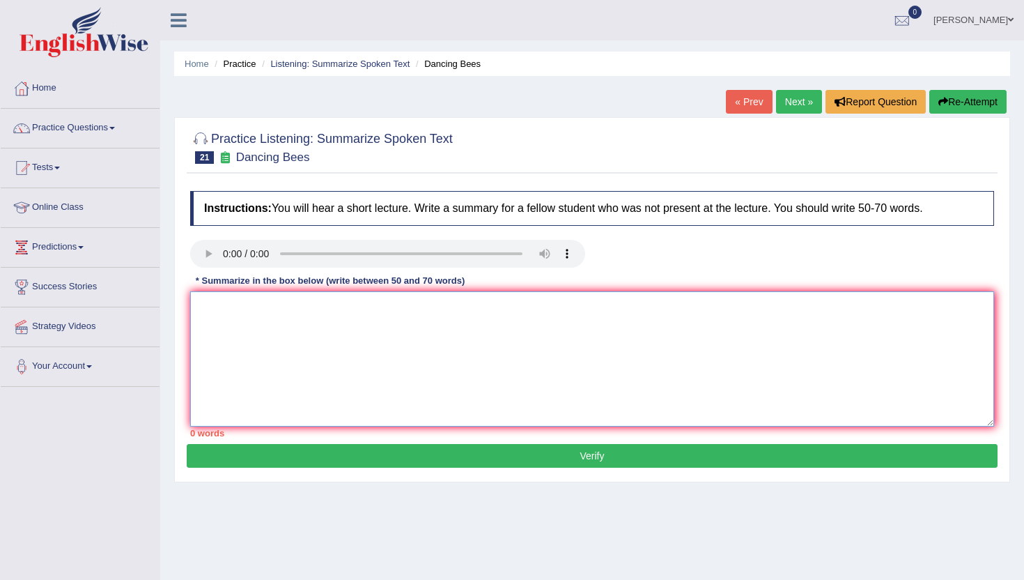
click at [249, 309] on textarea at bounding box center [592, 358] width 804 height 135
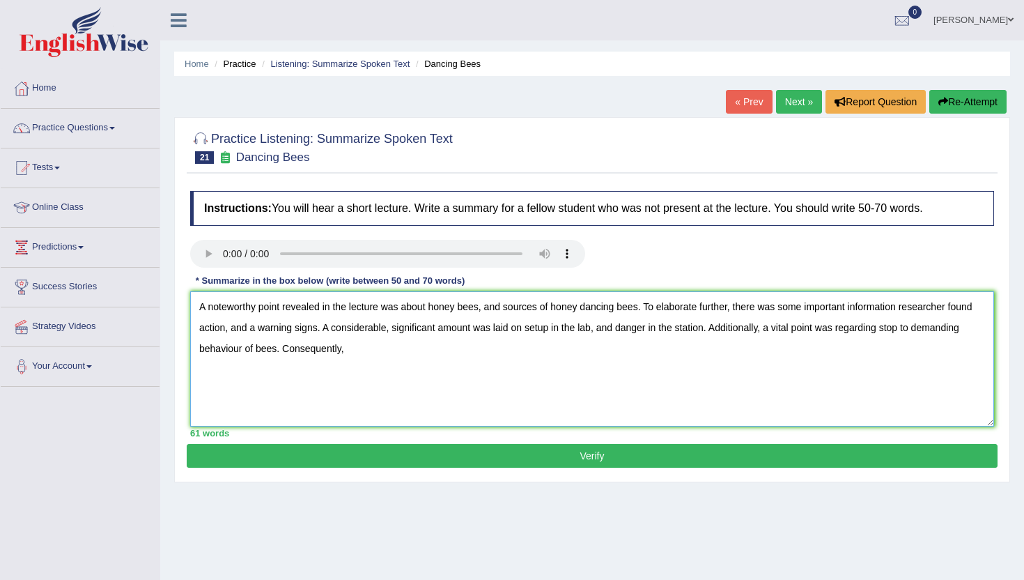
click at [471, 327] on textarea "A noteworthy point revealed in the lecture was about honey bees, and sources of…" at bounding box center [592, 358] width 804 height 135
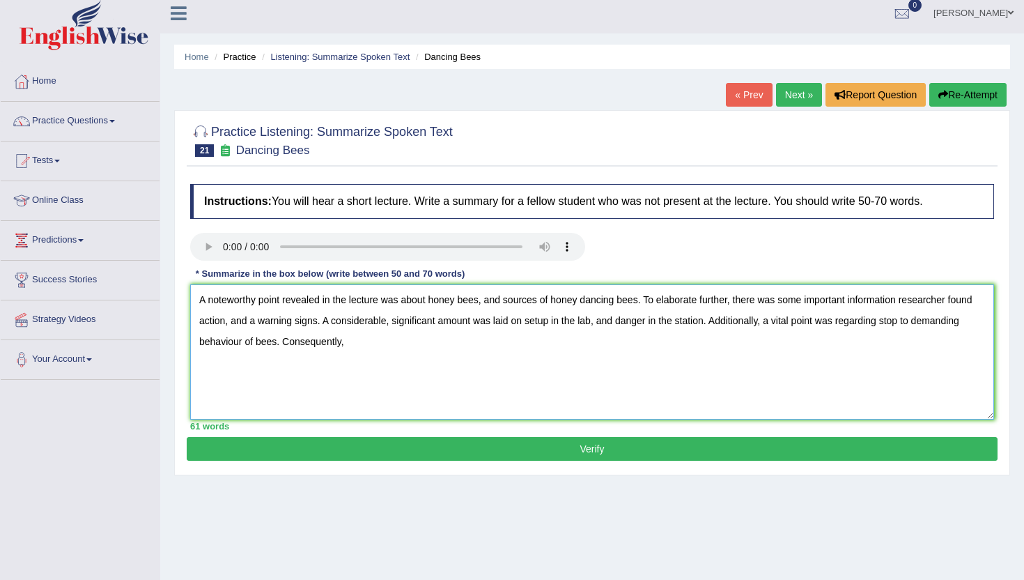
scroll to position [15, 0]
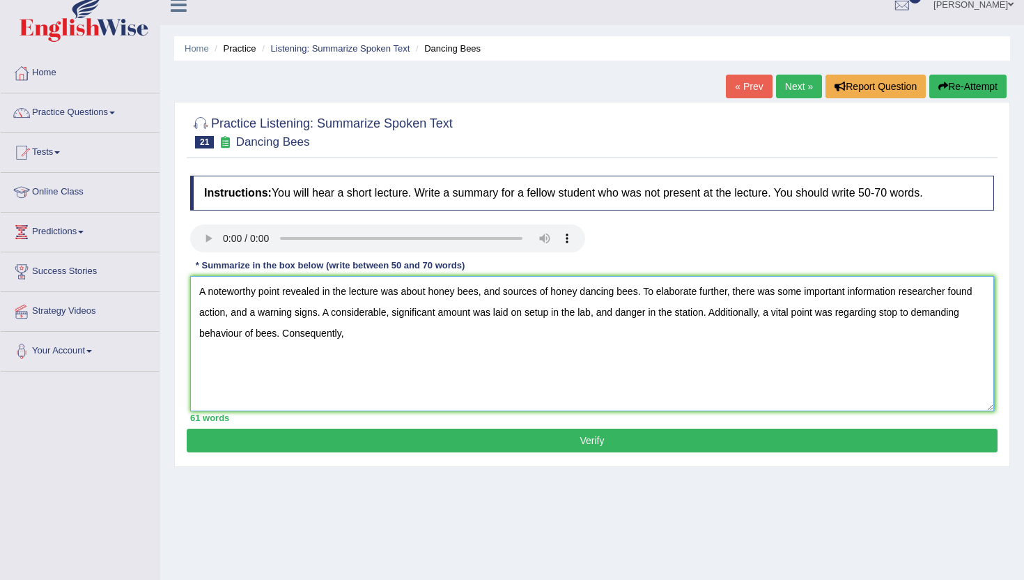
click at [367, 340] on textarea "A noteworthy point revealed in the lecture was about honey bees, and sources of…" at bounding box center [592, 343] width 804 height 135
click at [345, 331] on textarea "A noteworthy point revealed in the lecture was about honey bees, and sources of…" at bounding box center [592, 343] width 804 height 135
click at [415, 337] on textarea "A noteworthy point revealed in the lecture was about honey bees, and sources of…" at bounding box center [592, 343] width 804 height 135
type textarea "A noteworthy point revealed in the lecture was about honey bees, and sources of…"
click at [466, 449] on button "Verify" at bounding box center [592, 440] width 811 height 24
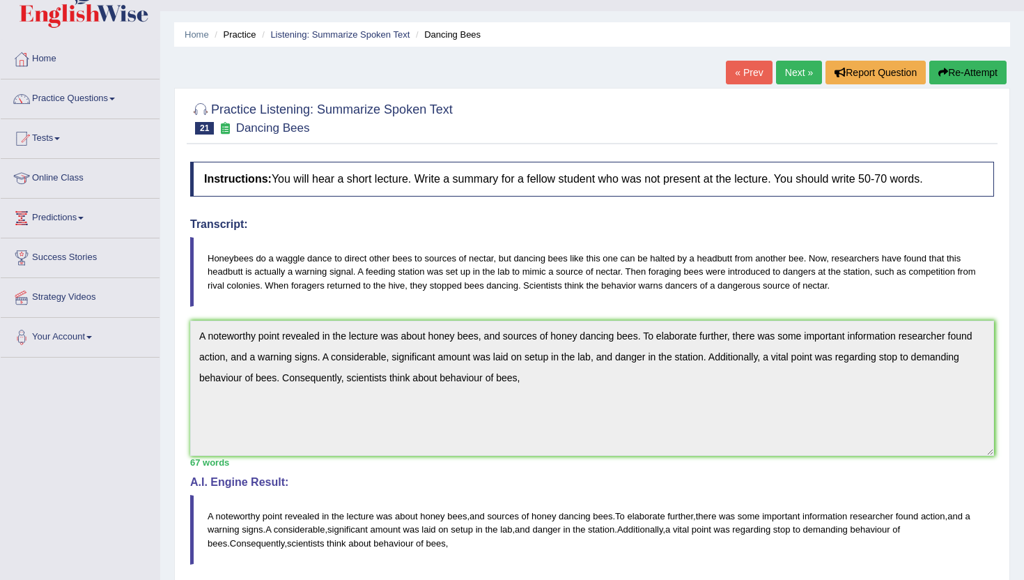
scroll to position [27, 0]
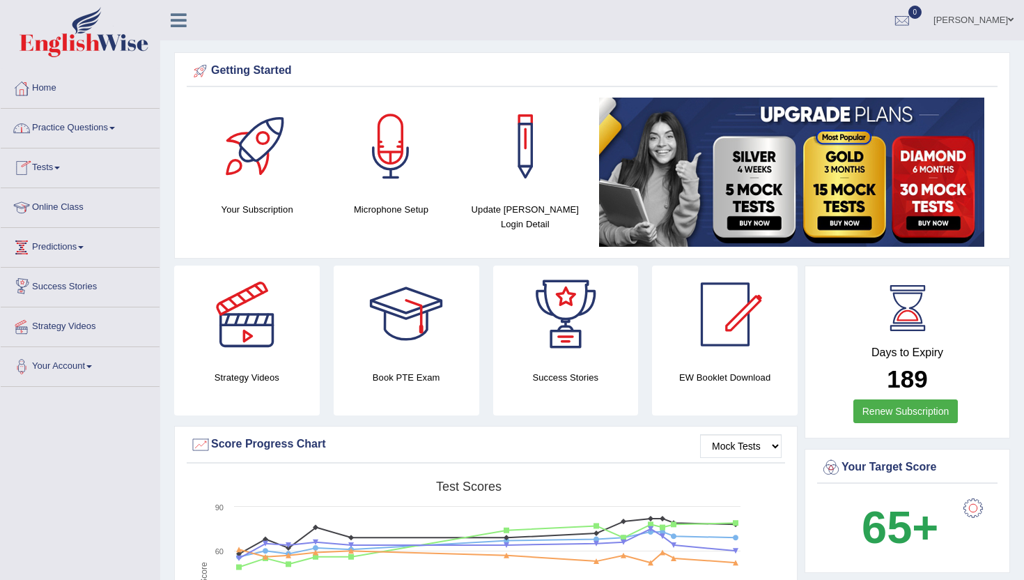
click at [39, 157] on link "Tests" at bounding box center [80, 165] width 159 height 35
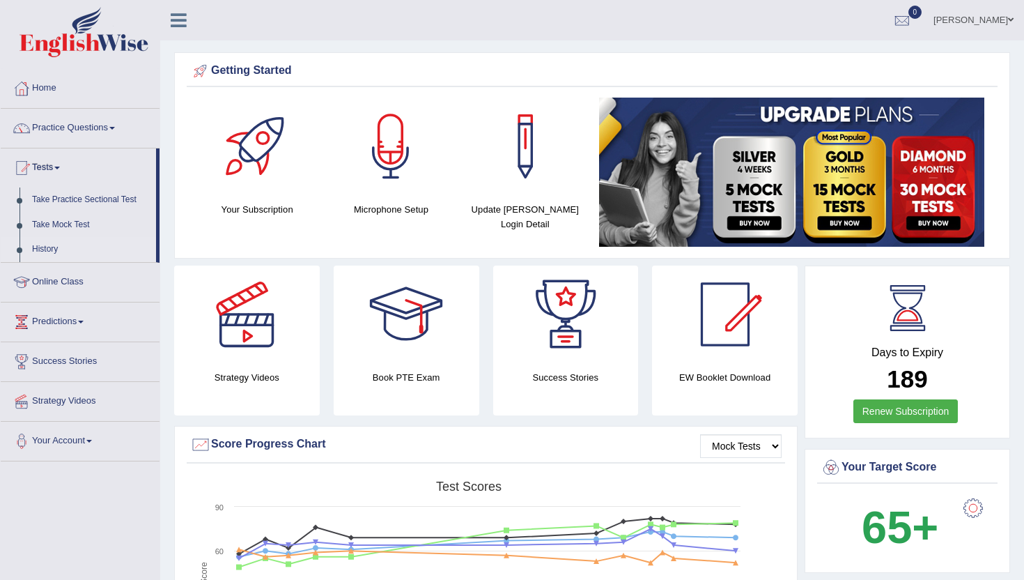
click at [47, 245] on link "History" at bounding box center [91, 249] width 130 height 25
click at [48, 249] on link "History" at bounding box center [91, 249] width 130 height 25
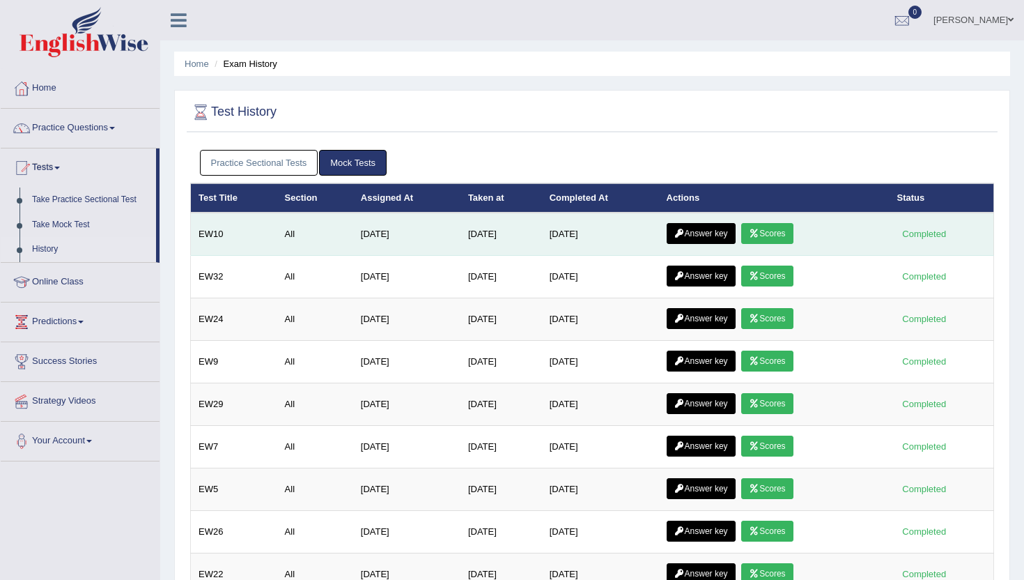
click at [723, 233] on link "Answer key" at bounding box center [701, 233] width 69 height 21
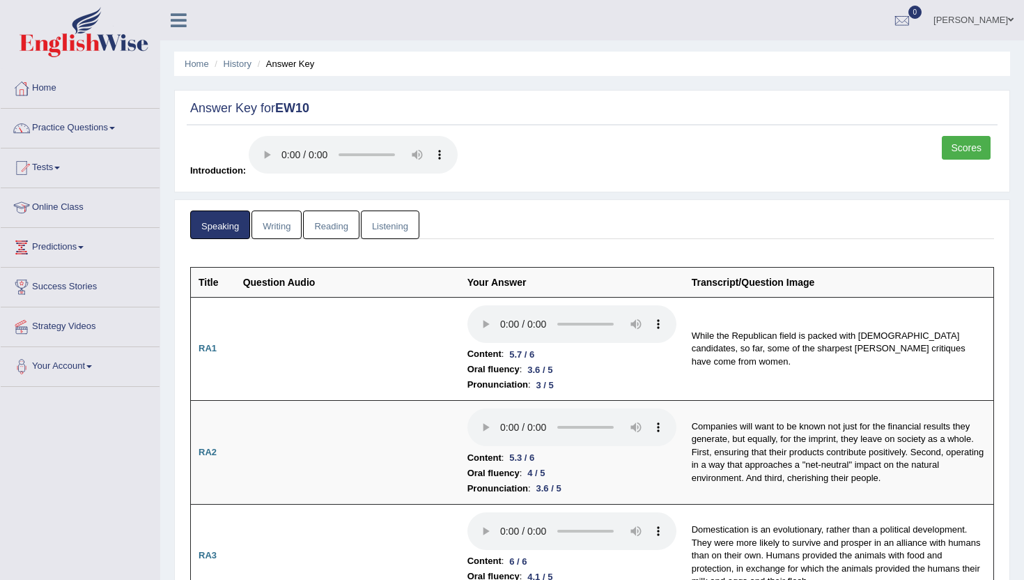
click at [961, 144] on link "Scores" at bounding box center [966, 148] width 49 height 24
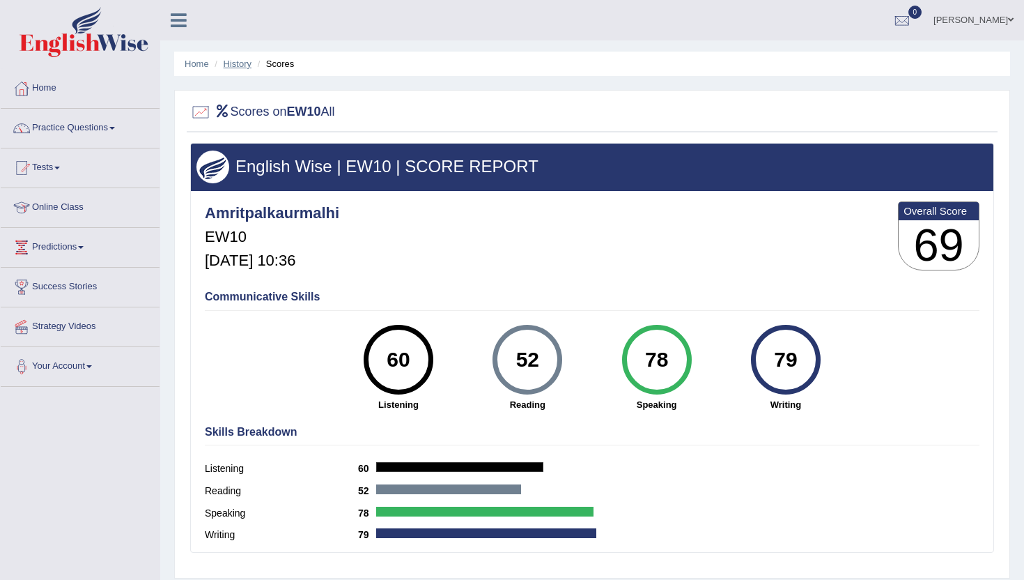
click at [240, 68] on link "History" at bounding box center [238, 64] width 28 height 10
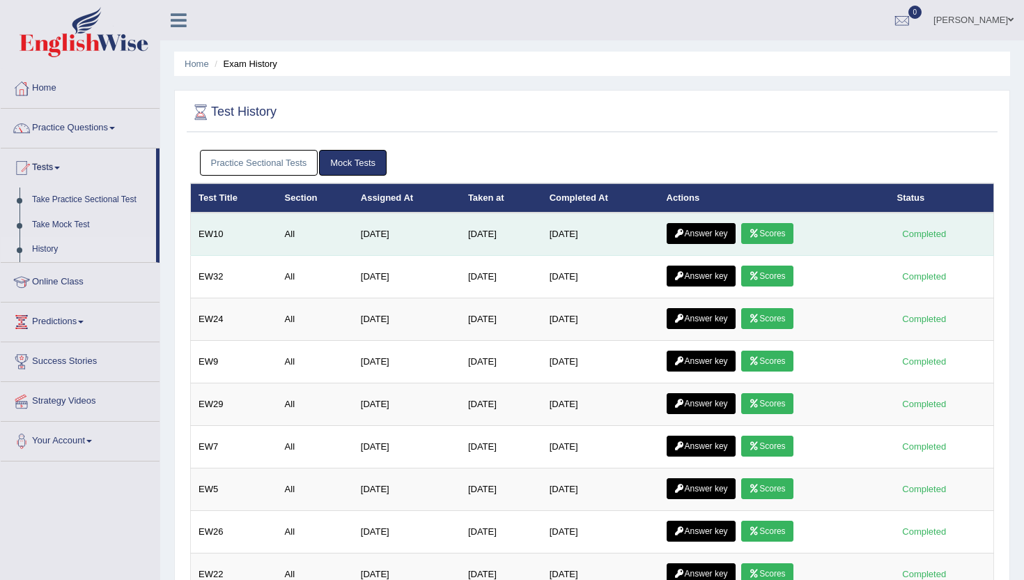
click at [711, 232] on link "Answer key" at bounding box center [701, 233] width 69 height 21
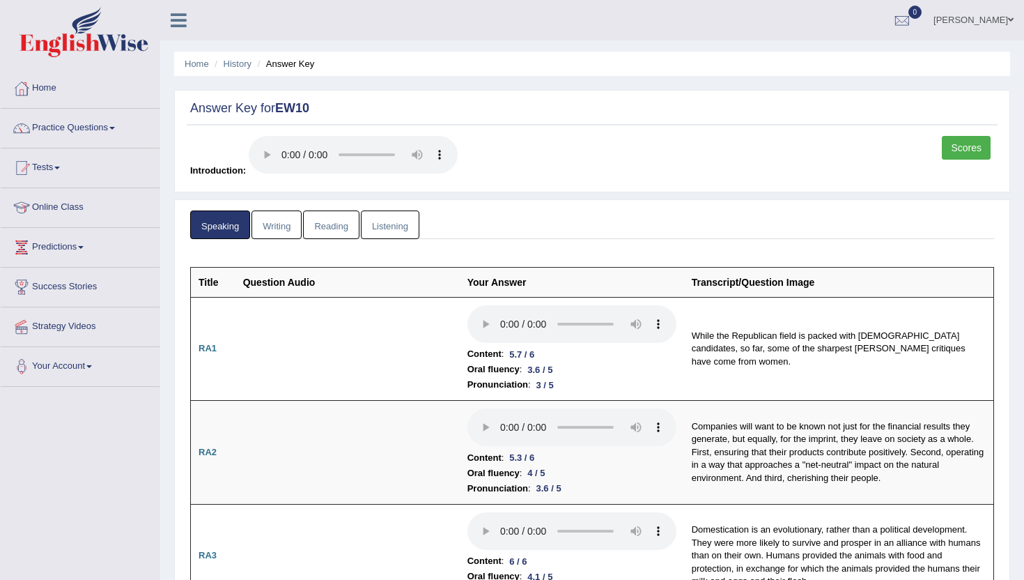
click at [396, 224] on link "Listening" at bounding box center [390, 224] width 59 height 29
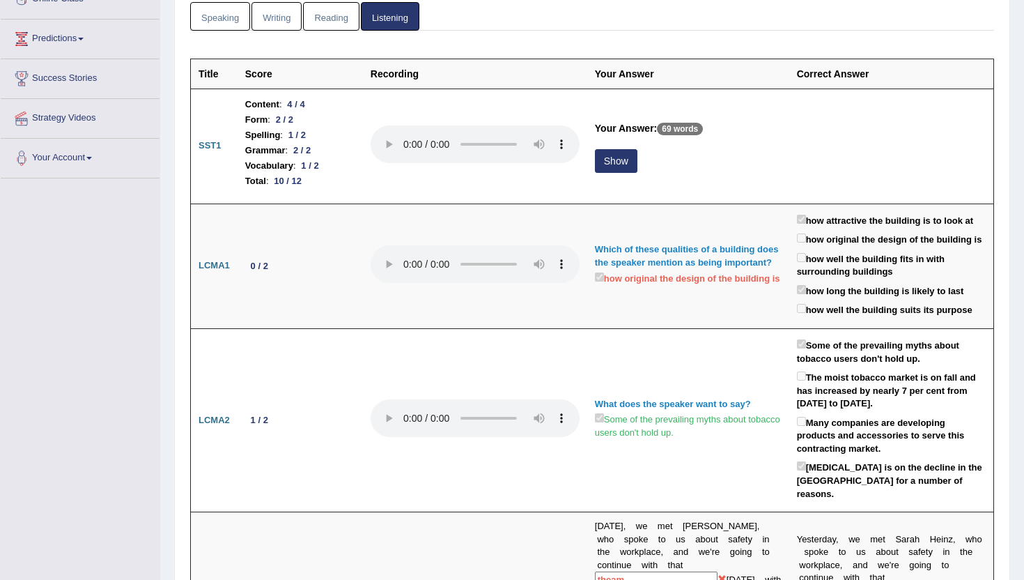
scroll to position [223, 0]
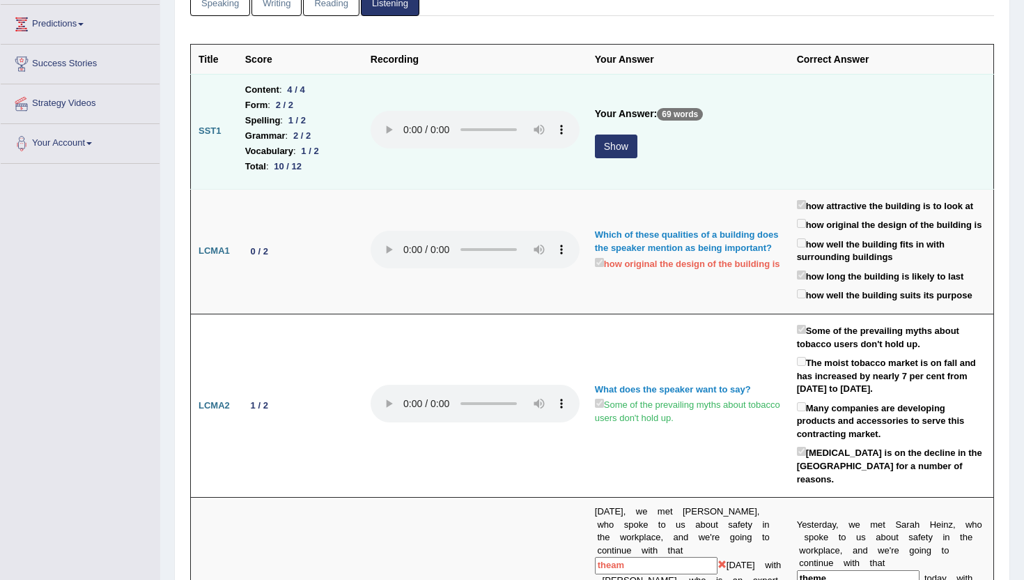
click at [622, 147] on button "Show" at bounding box center [616, 146] width 43 height 24
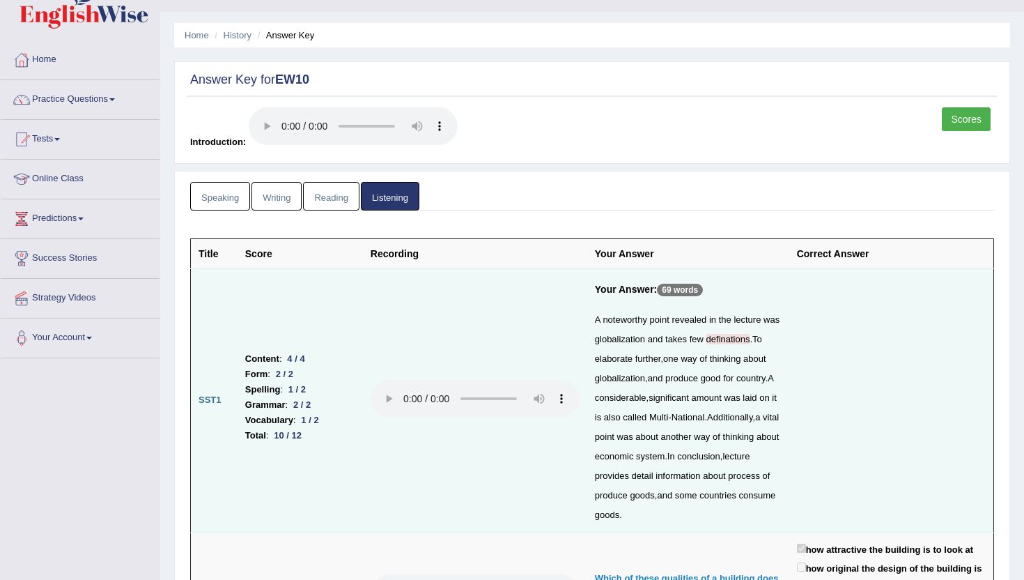
scroll to position [0, 0]
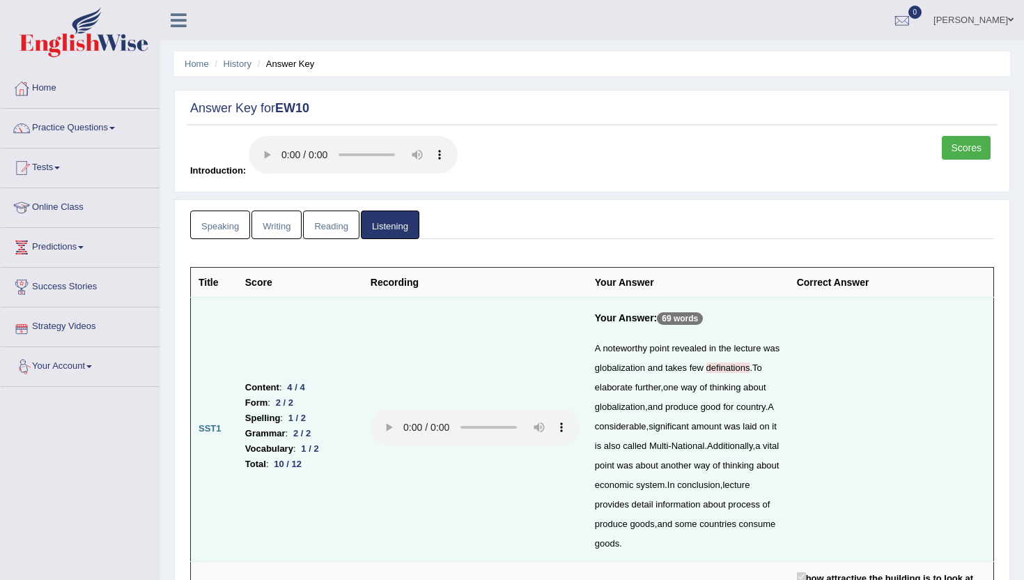
click at [226, 230] on link "Speaking" at bounding box center [220, 224] width 60 height 29
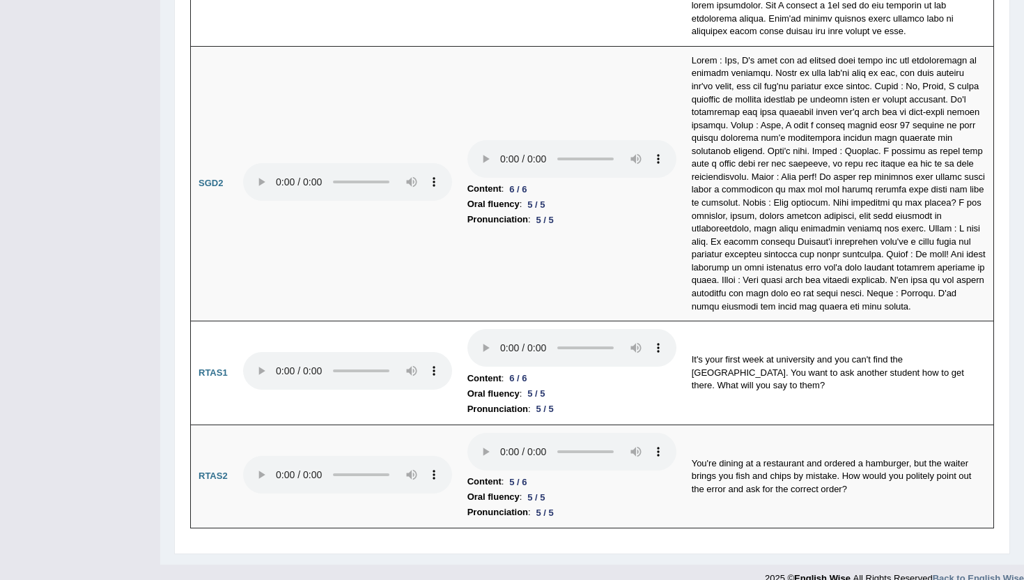
scroll to position [4511, 0]
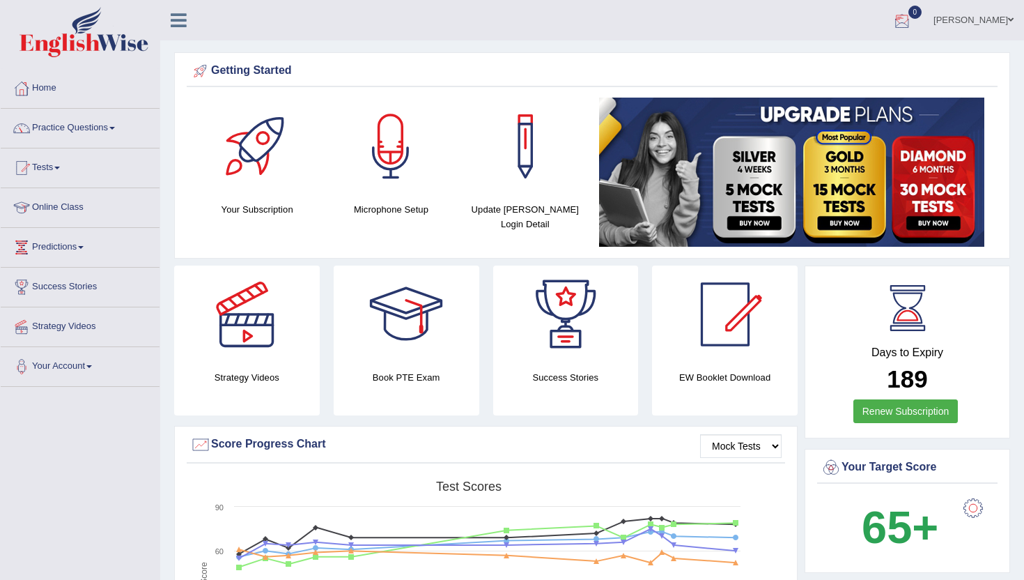
click at [961, 17] on link "Amritpal kaur" at bounding box center [973, 18] width 101 height 36
